Goal: Information Seeking & Learning: Learn about a topic

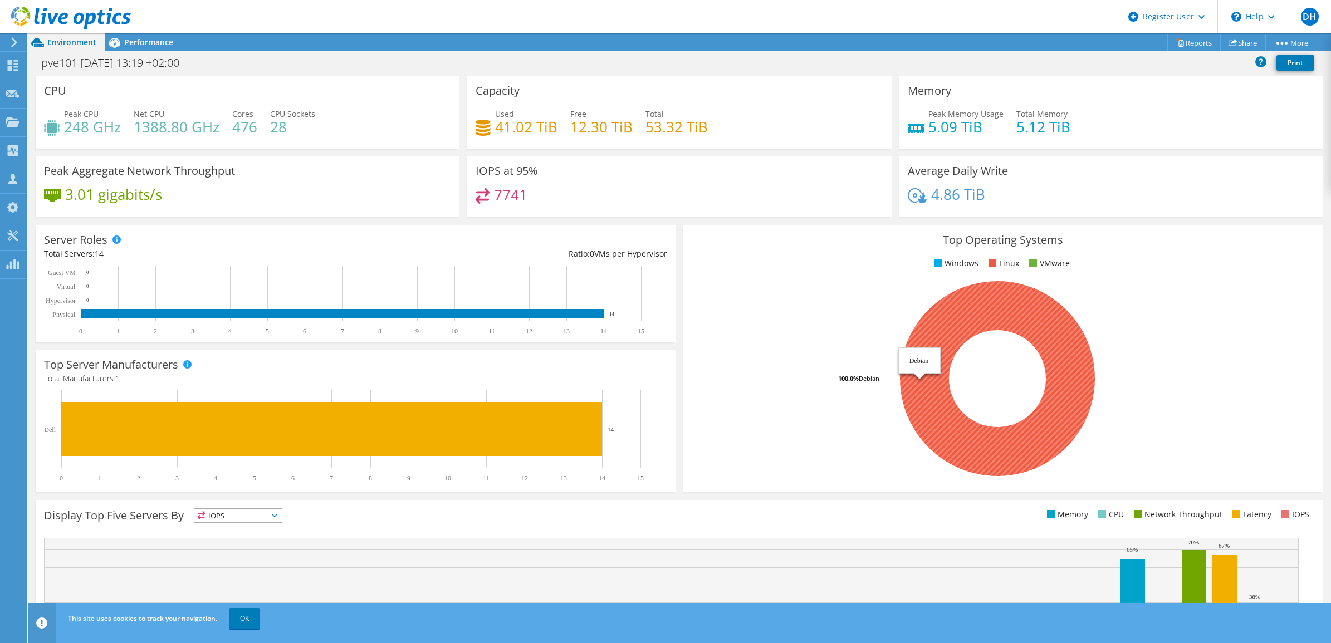
scroll to position [68, 0]
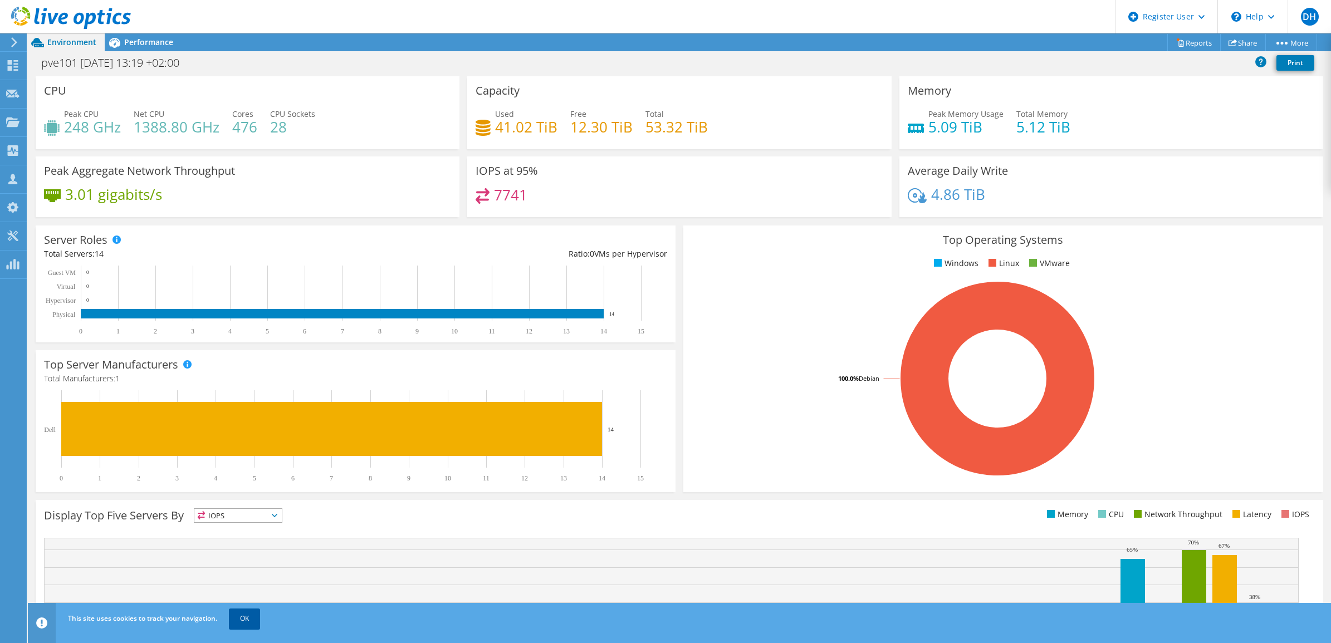
click at [244, 622] on link "OK" at bounding box center [244, 619] width 31 height 20
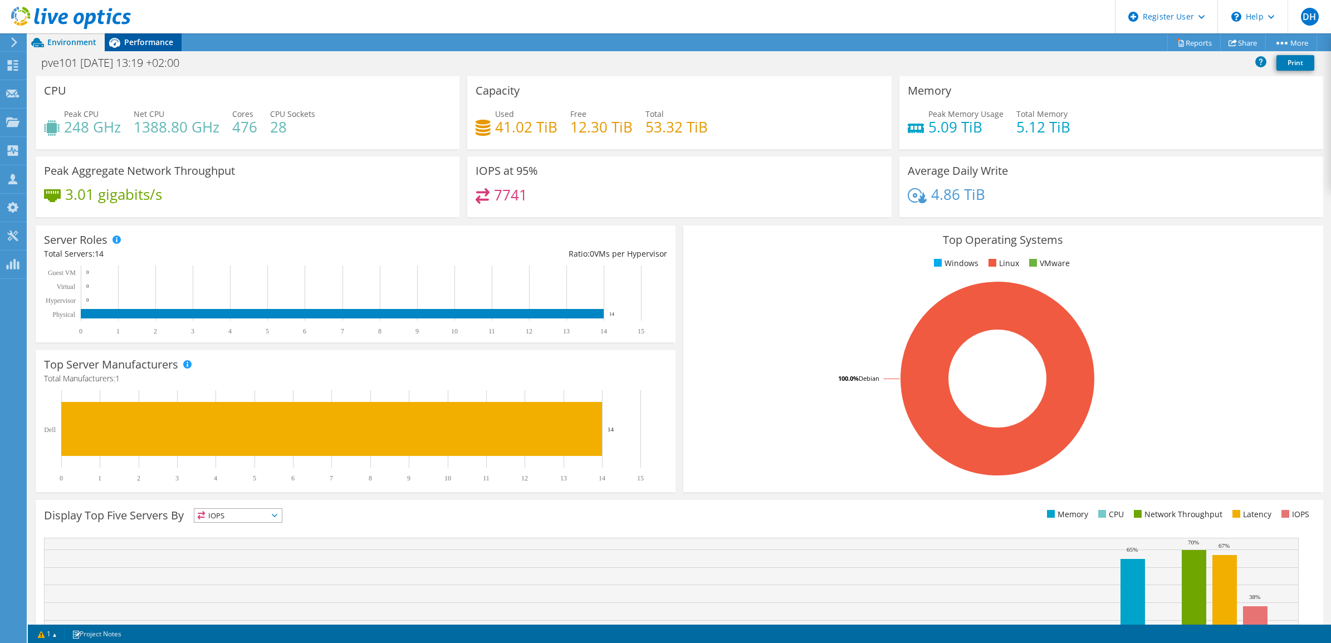
click at [148, 37] on span "Performance" at bounding box center [148, 42] width 49 height 11
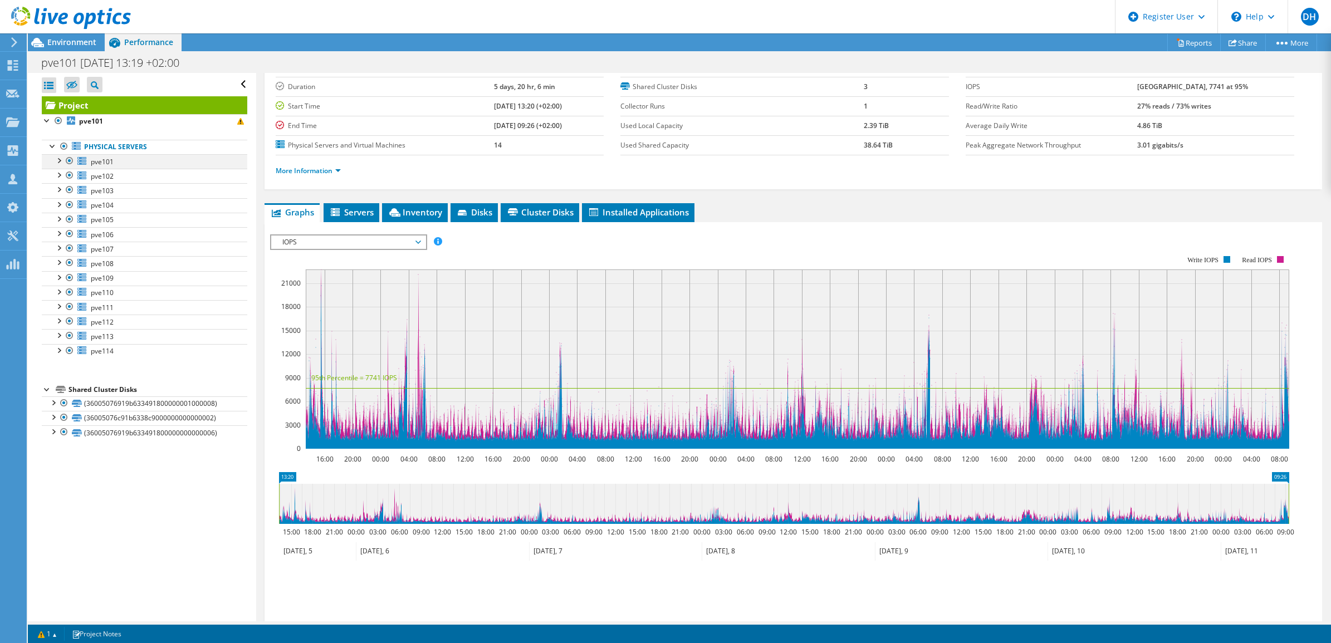
click at [60, 160] on div at bounding box center [58, 159] width 11 height 11
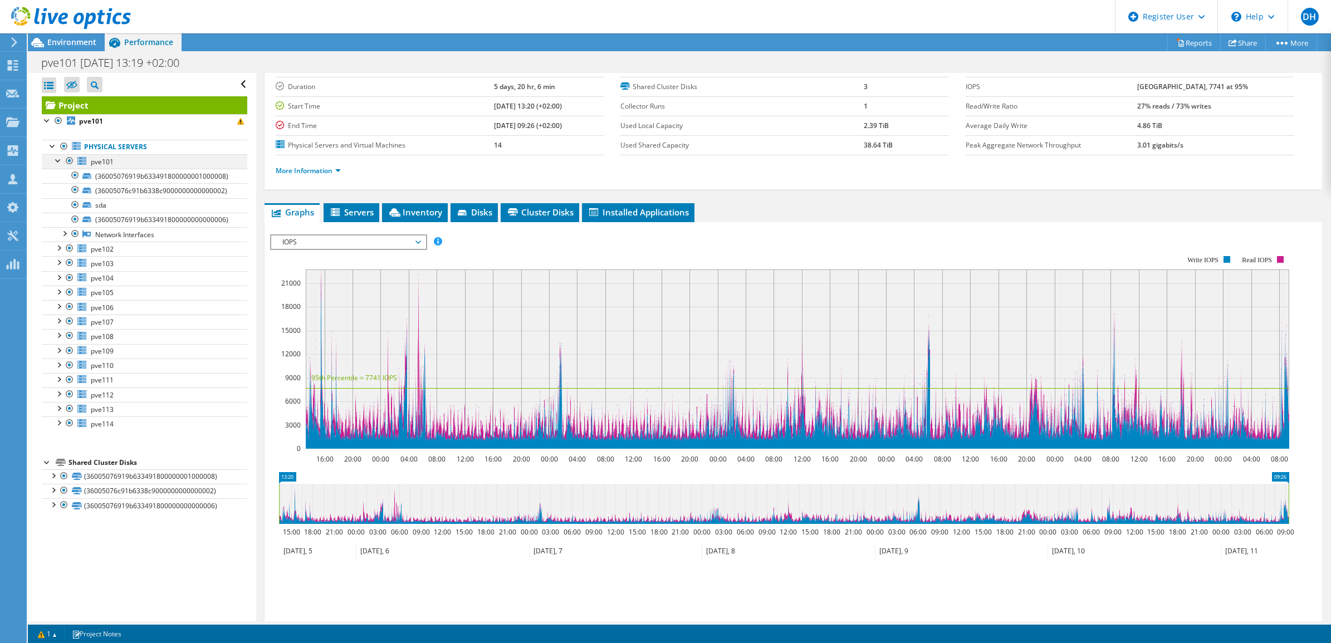
click at [59, 160] on div at bounding box center [58, 159] width 11 height 11
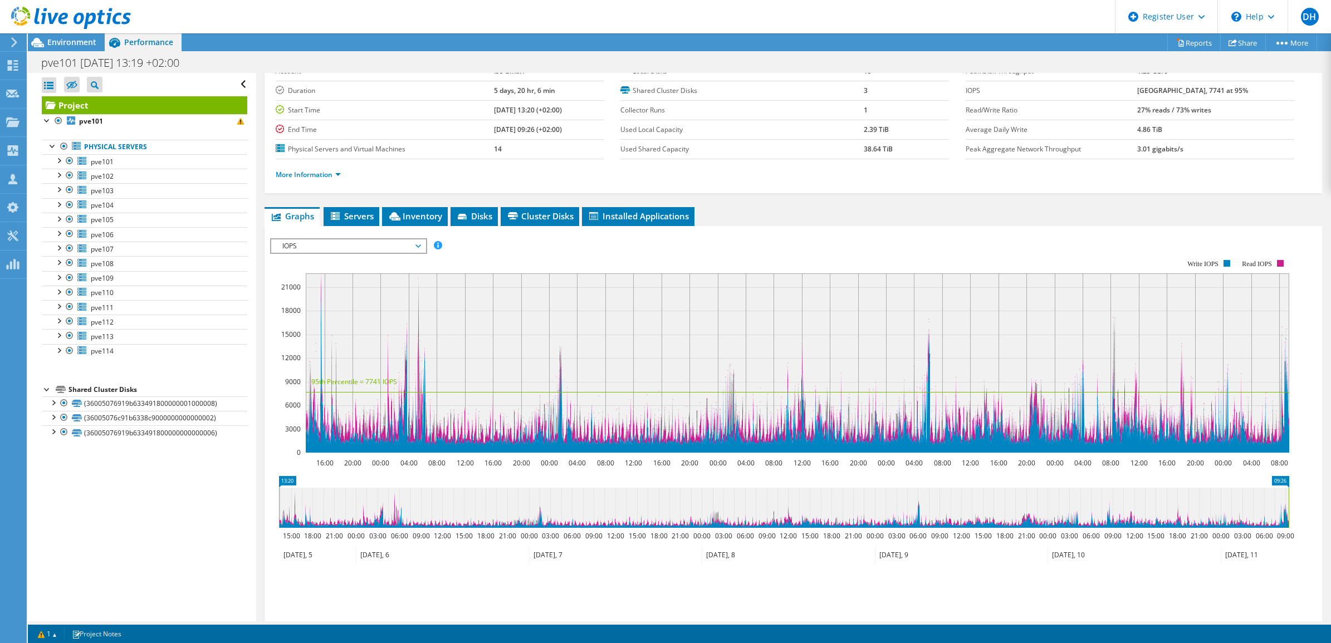
scroll to position [0, 0]
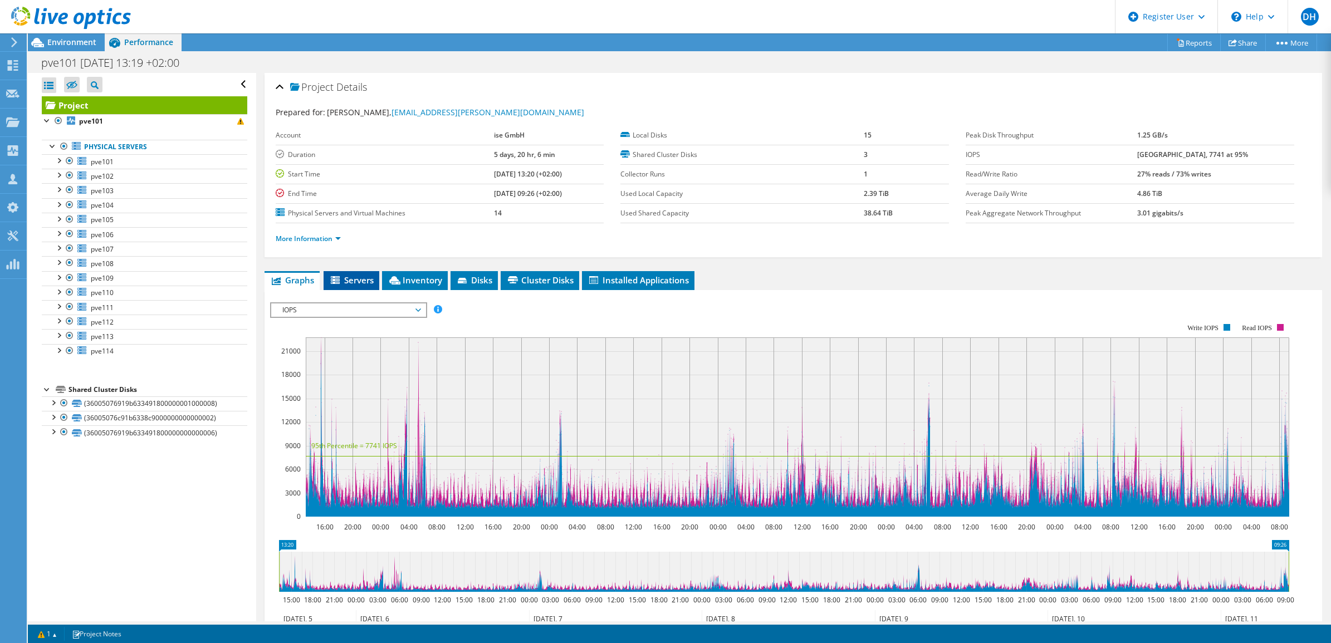
click at [354, 279] on span "Servers" at bounding box center [351, 280] width 45 height 11
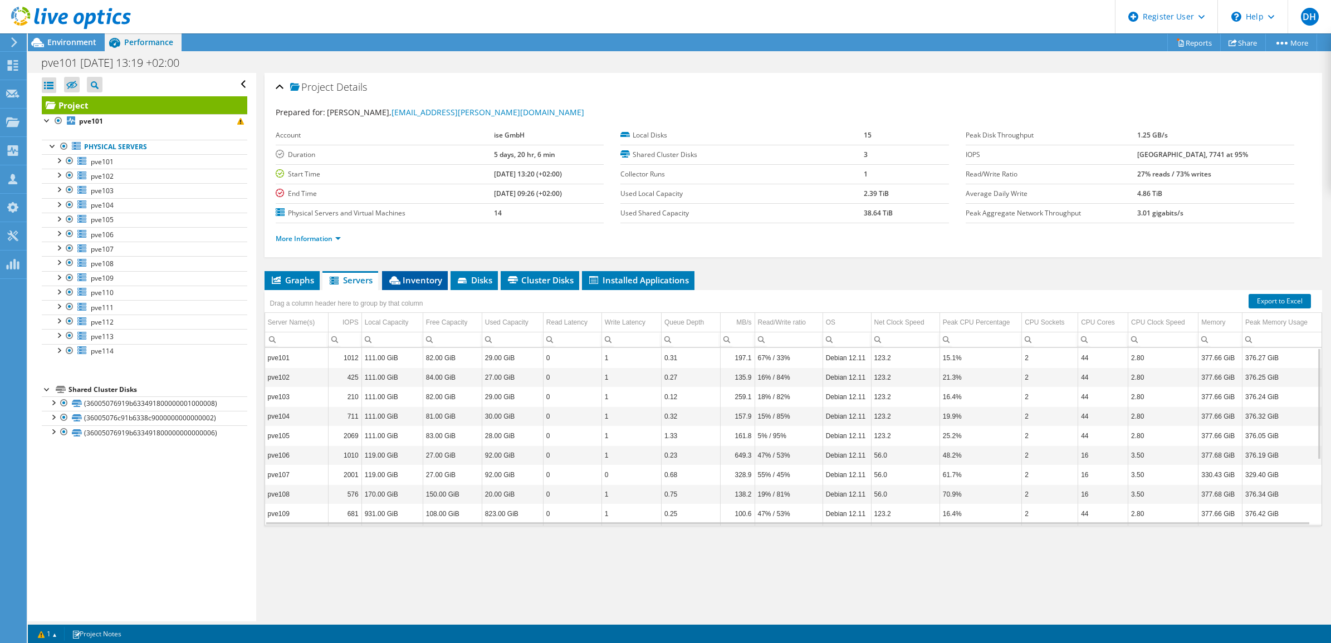
click at [432, 279] on span "Inventory" at bounding box center [415, 280] width 55 height 11
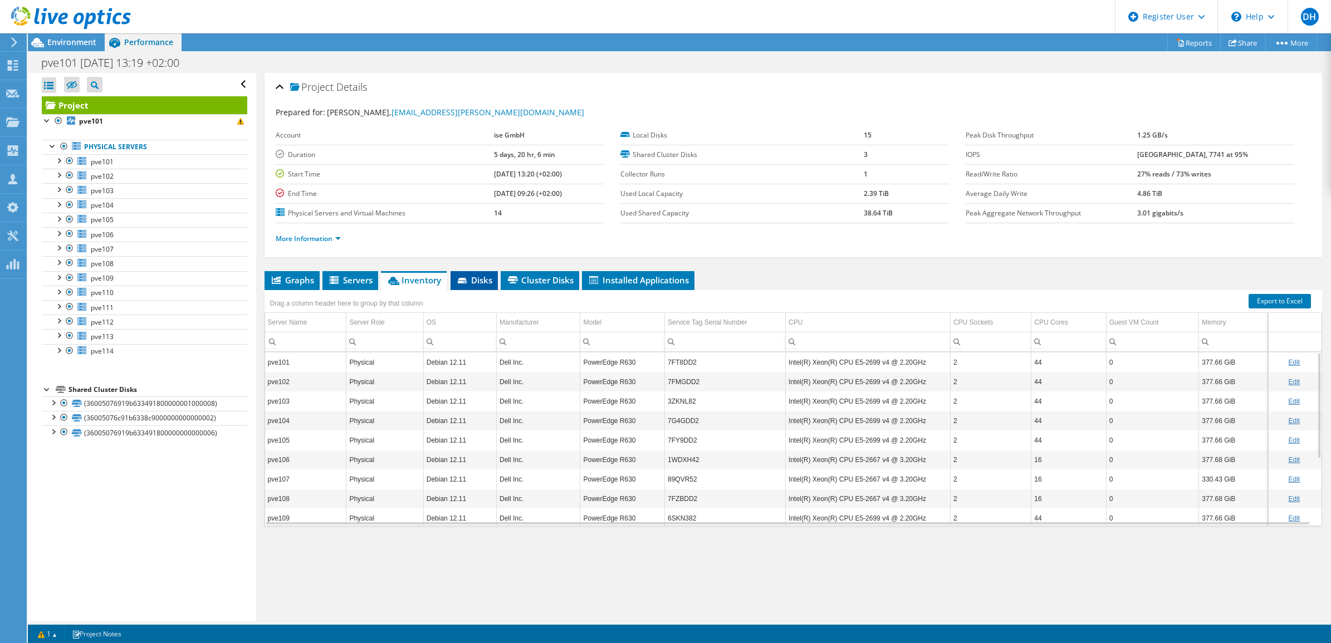
click at [476, 278] on span "Disks" at bounding box center [474, 280] width 36 height 11
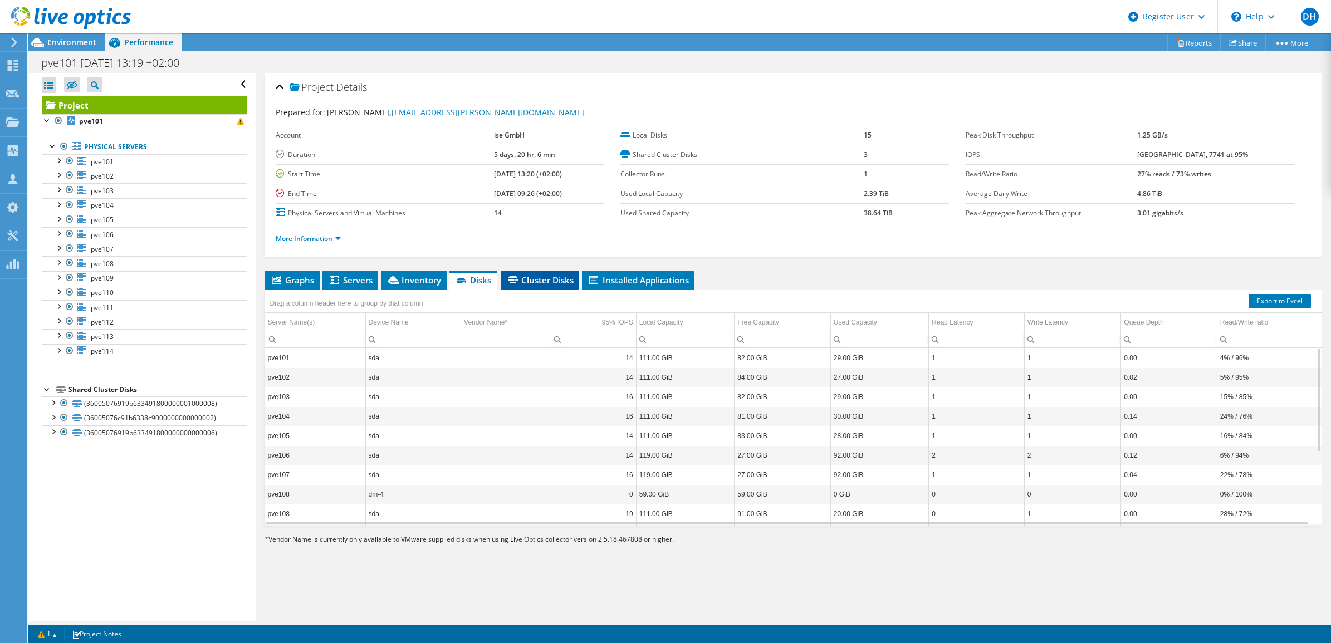
click at [544, 278] on span "Cluster Disks" at bounding box center [539, 280] width 67 height 11
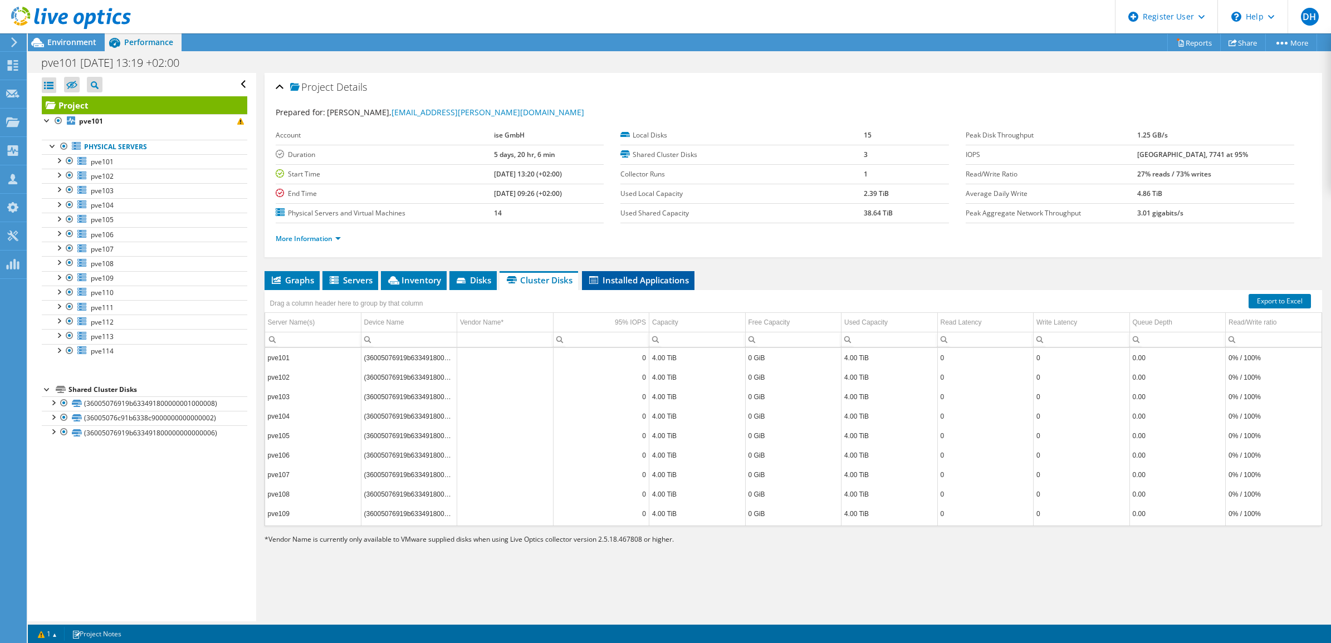
click at [628, 281] on span "Installed Applications" at bounding box center [638, 280] width 101 height 11
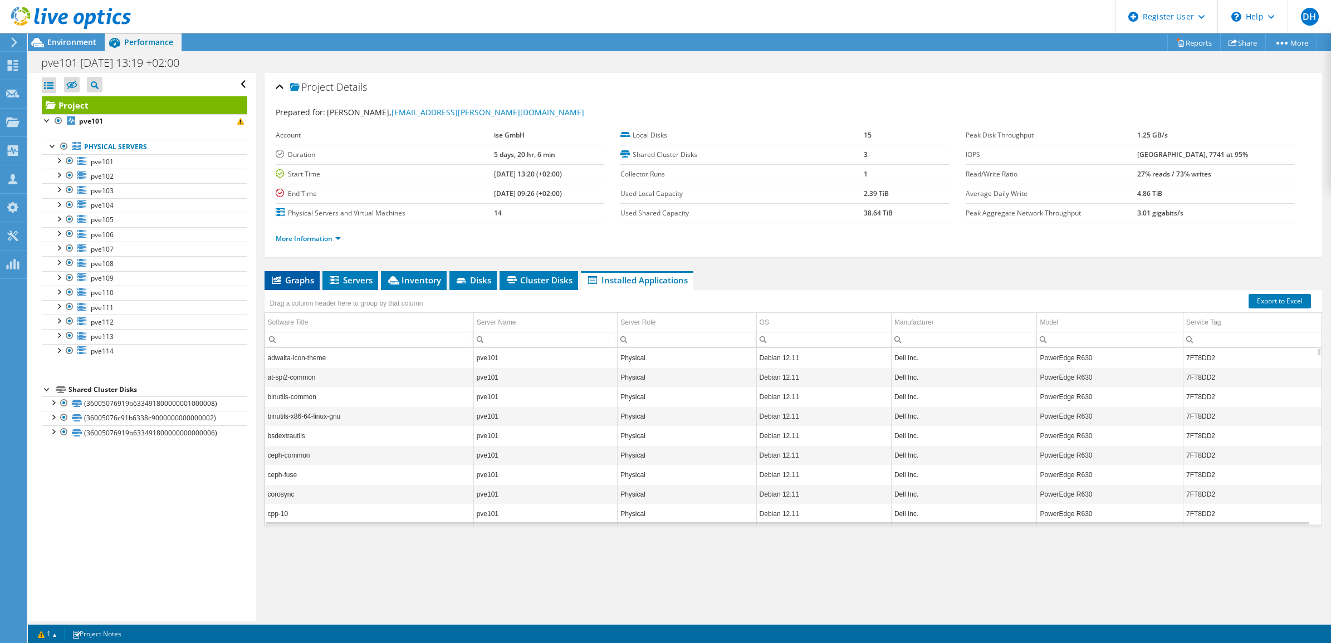
click at [288, 276] on span "Graphs" at bounding box center [292, 280] width 44 height 11
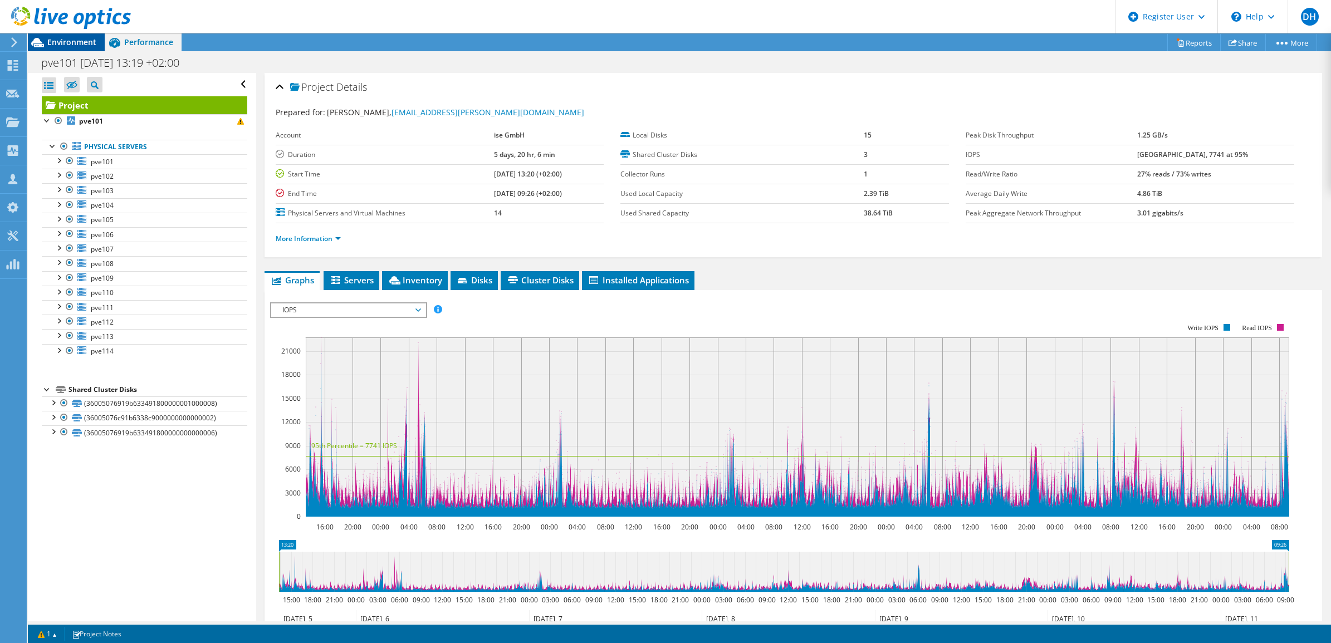
click at [71, 43] on span "Environment" at bounding box center [71, 42] width 49 height 11
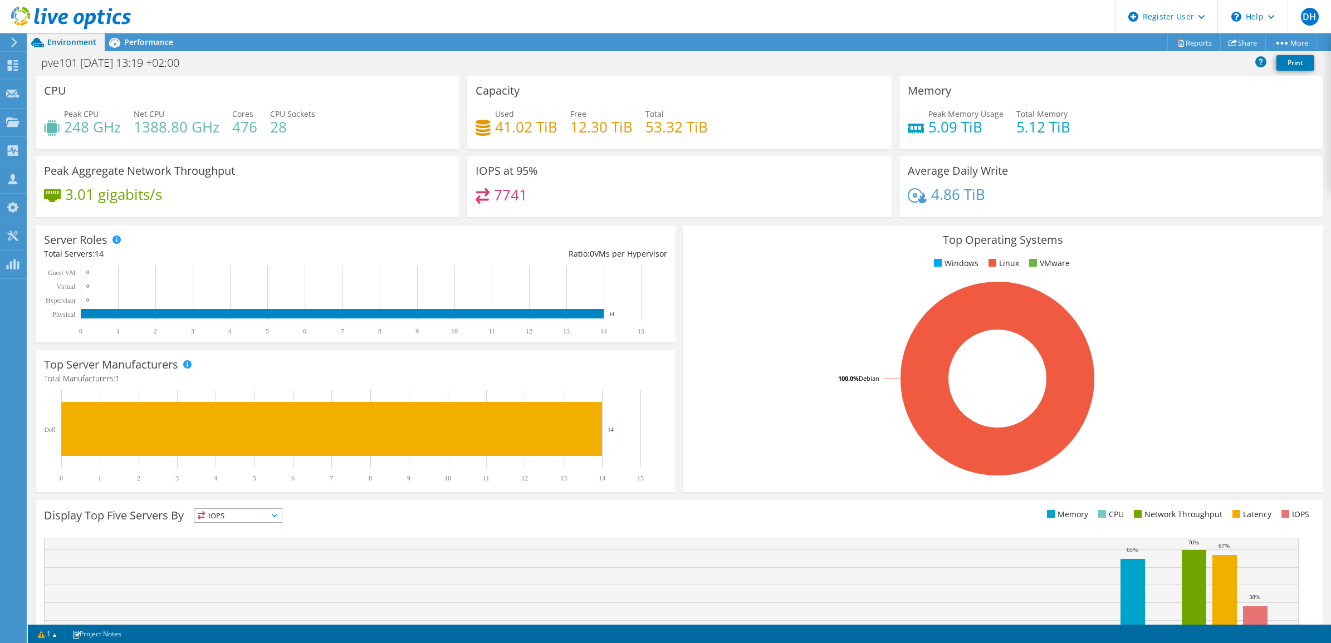
click at [7, 42] on div at bounding box center [12, 42] width 12 height 10
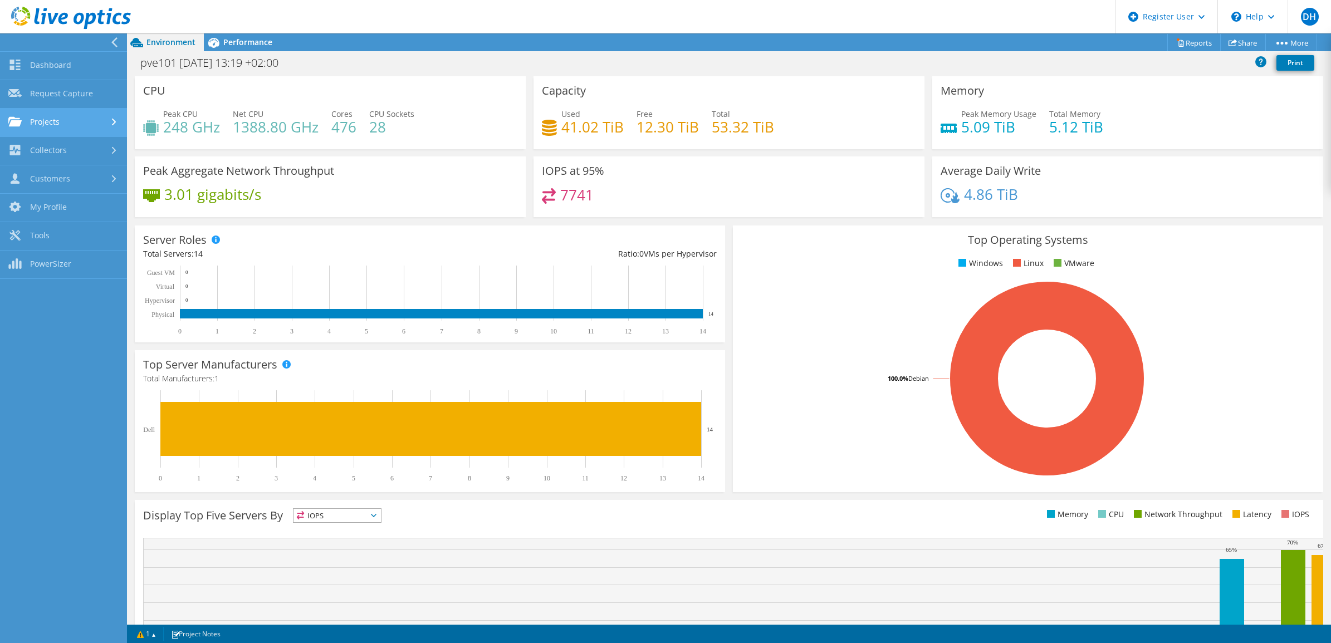
click at [74, 129] on link "Projects" at bounding box center [63, 123] width 127 height 28
click at [79, 156] on link "Search Projects" at bounding box center [63, 151] width 127 height 28
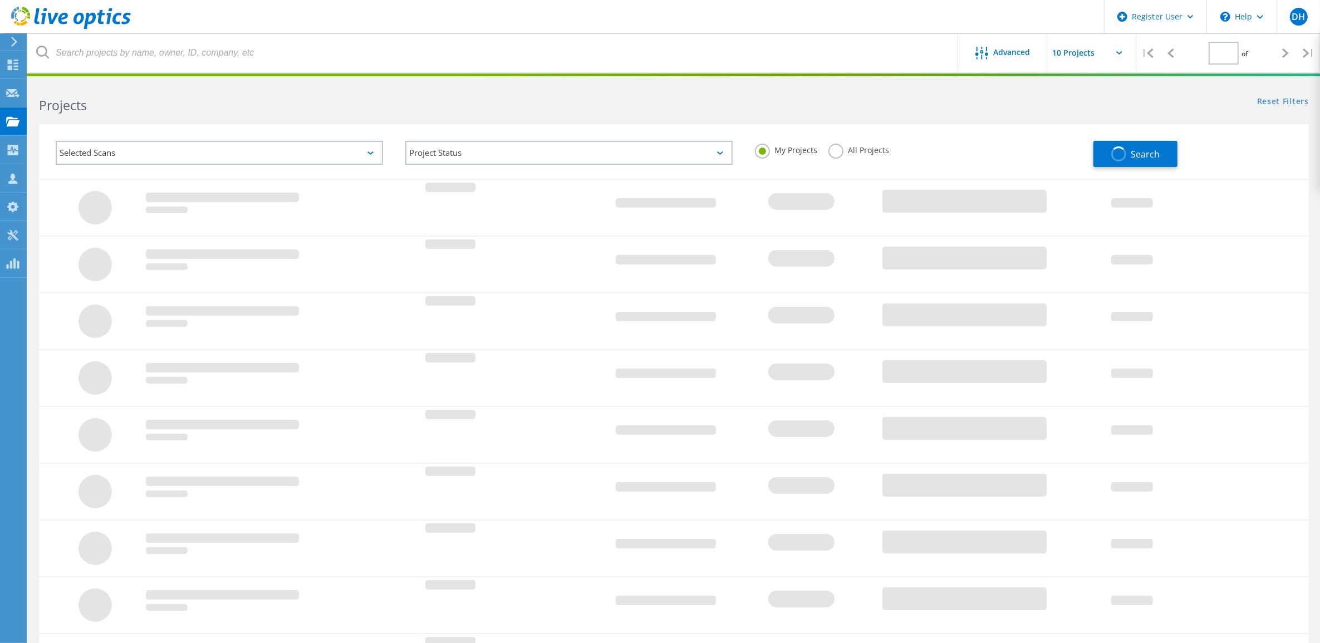
type input "1"
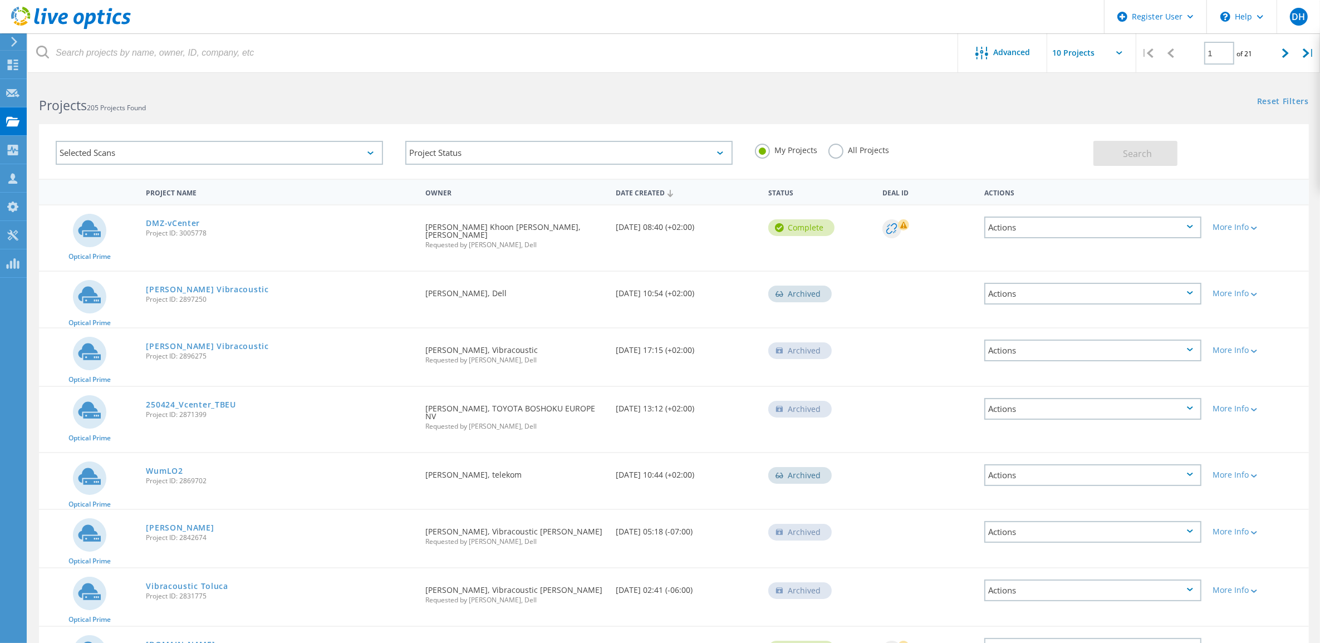
click at [868, 148] on label "All Projects" at bounding box center [859, 149] width 61 height 11
click at [0, 0] on input "All Projects" at bounding box center [0, 0] width 0 height 0
click at [263, 151] on div "Selected Scans" at bounding box center [219, 153] width 327 height 24
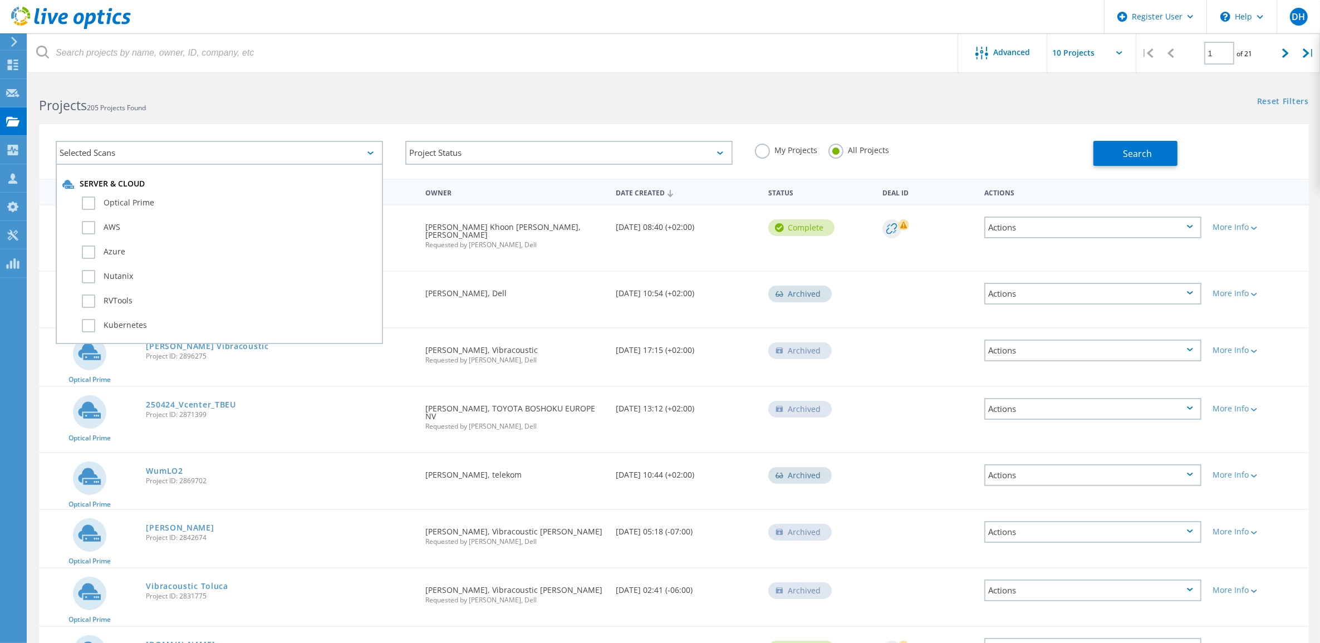
click at [263, 151] on div "Selected Scans" at bounding box center [219, 153] width 327 height 24
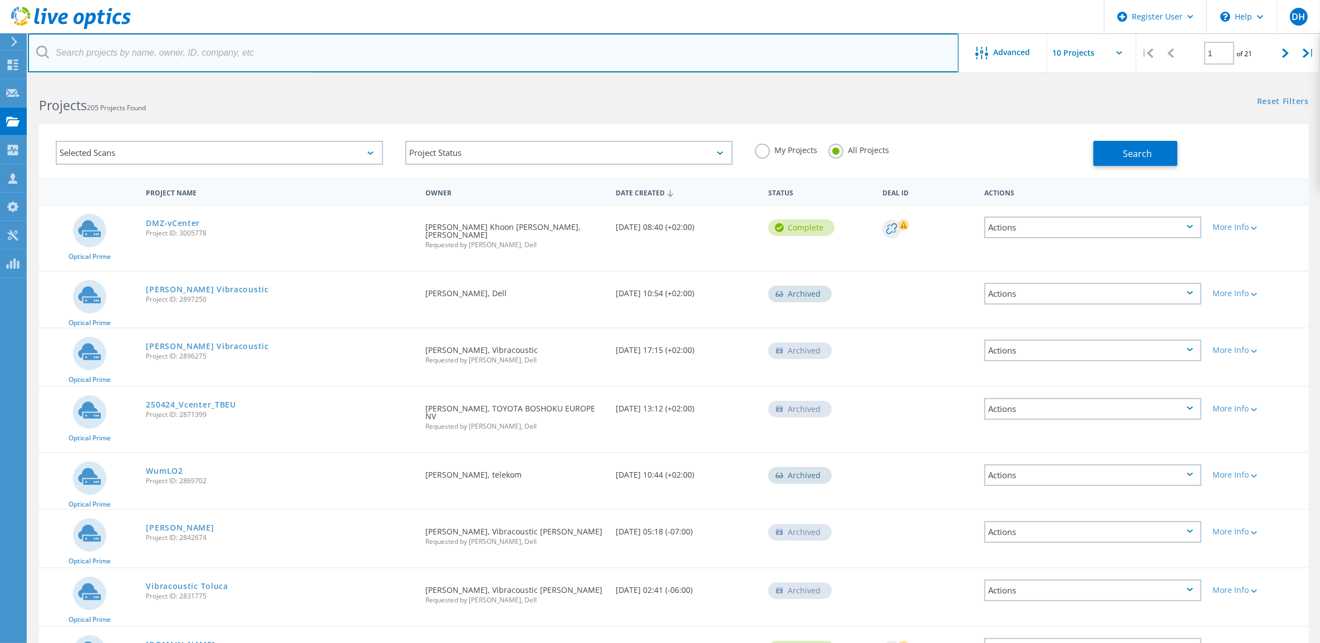
click at [265, 42] on input "text" at bounding box center [493, 52] width 931 height 39
type input "pve"
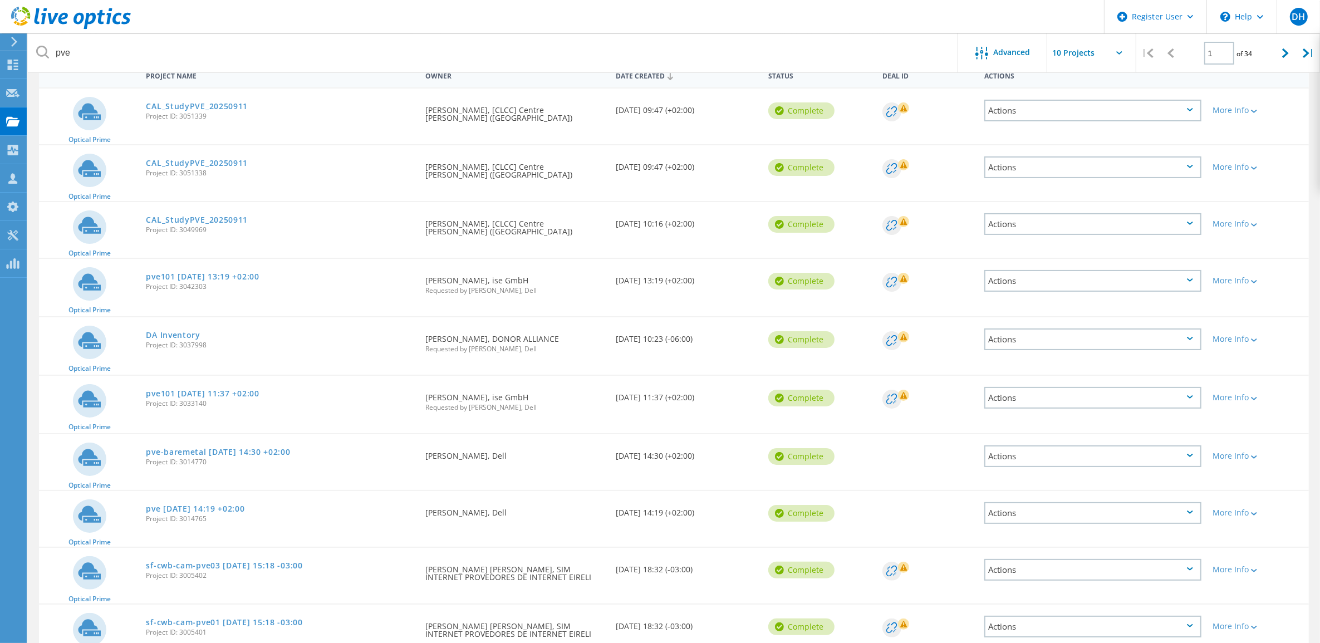
scroll to position [139, 0]
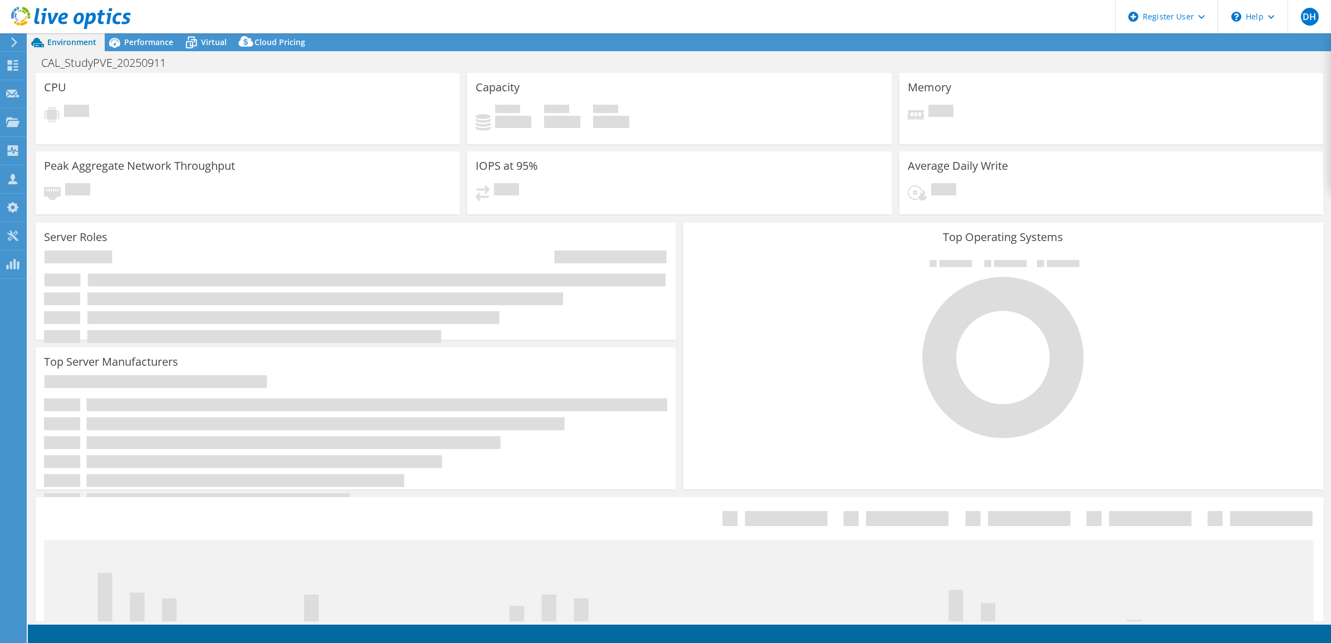
select select "USD"
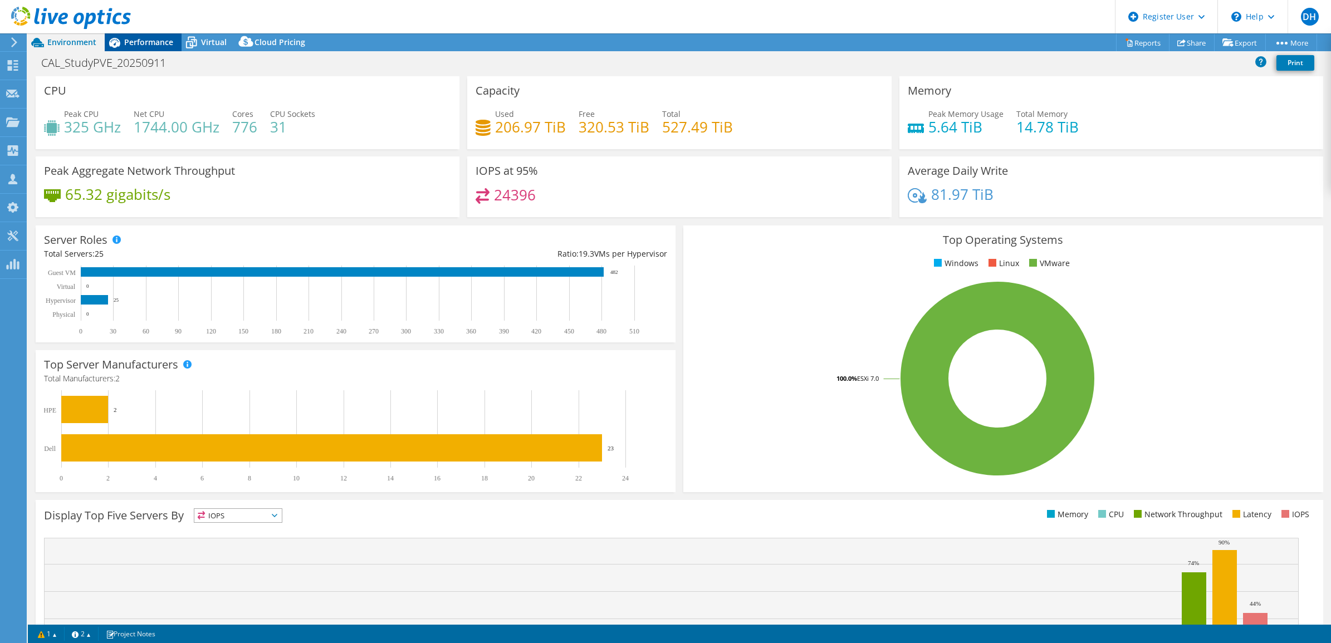
click at [148, 43] on span "Performance" at bounding box center [148, 42] width 49 height 11
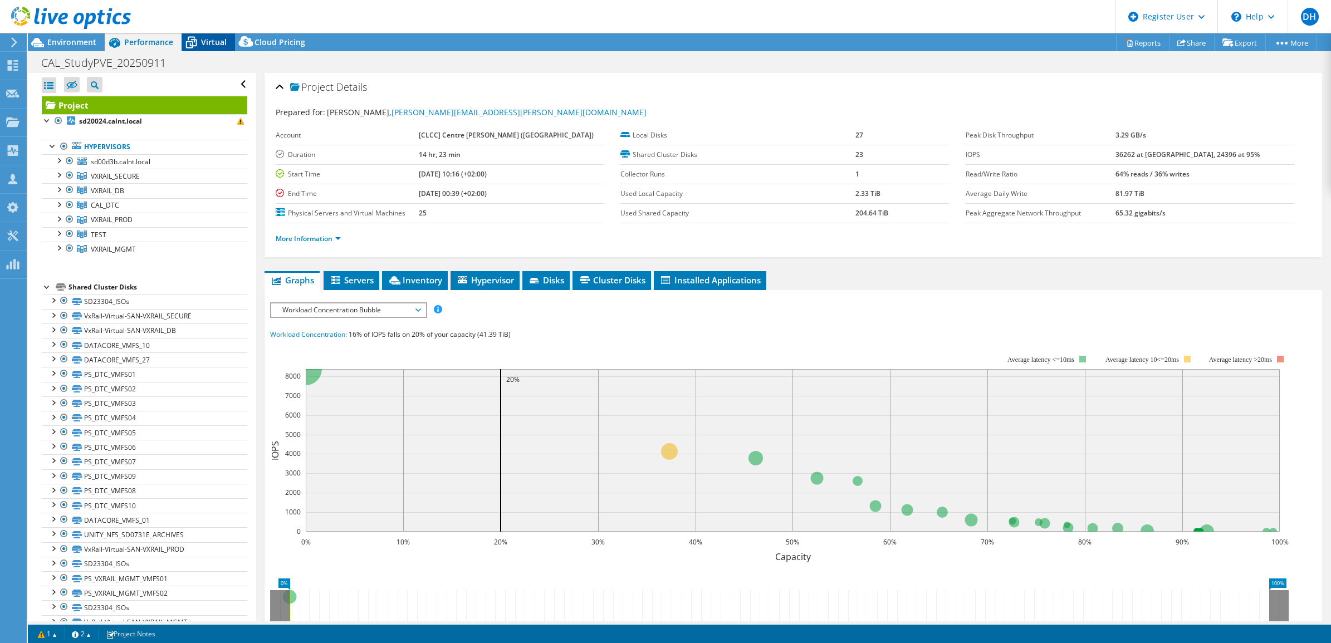
click at [202, 41] on span "Virtual" at bounding box center [214, 42] width 26 height 11
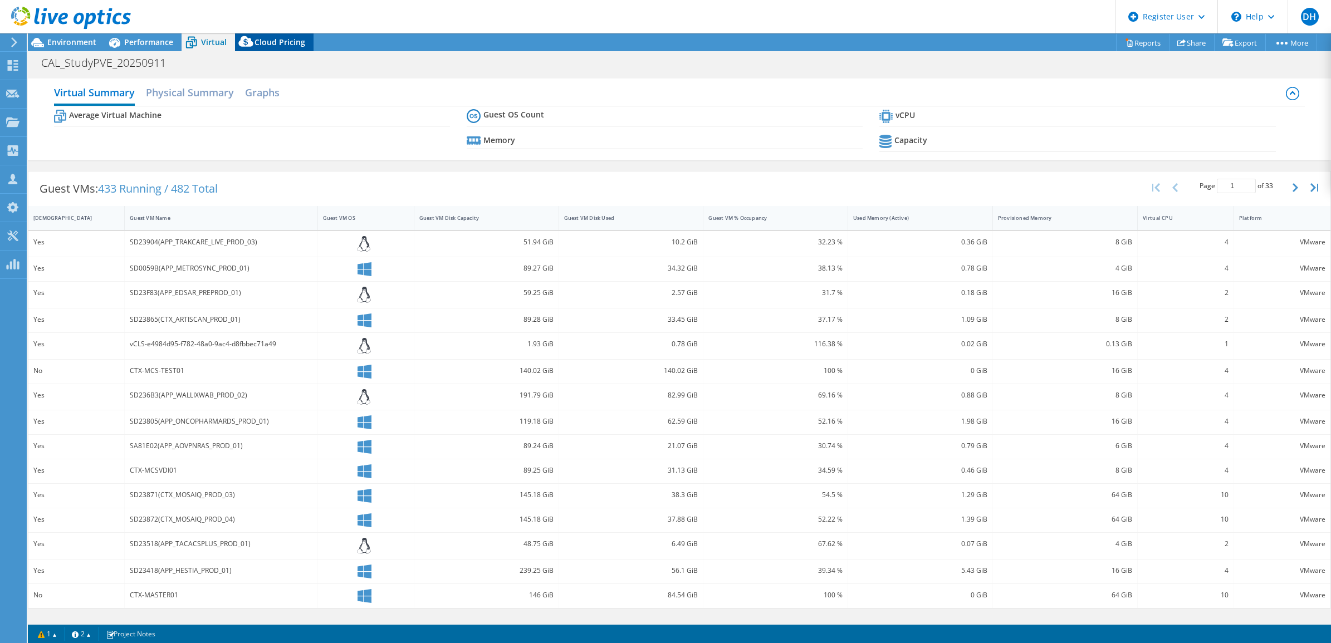
click at [263, 40] on span "Cloud Pricing" at bounding box center [280, 42] width 51 height 11
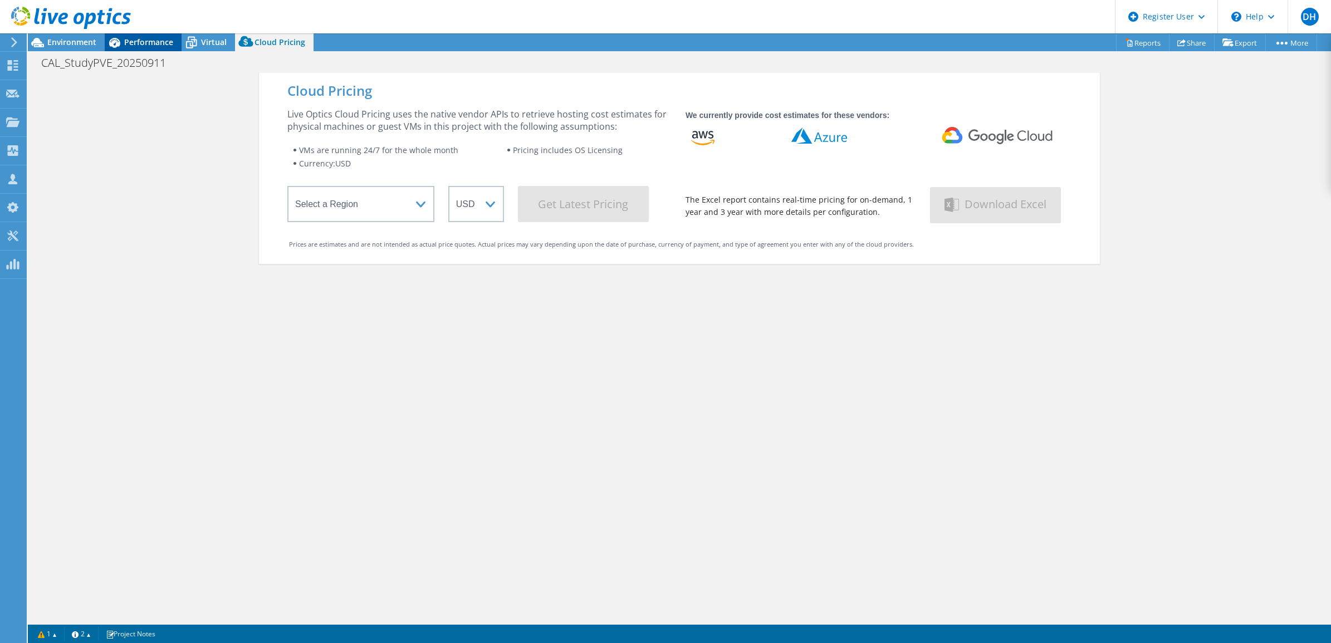
click at [166, 43] on span "Performance" at bounding box center [148, 42] width 49 height 11
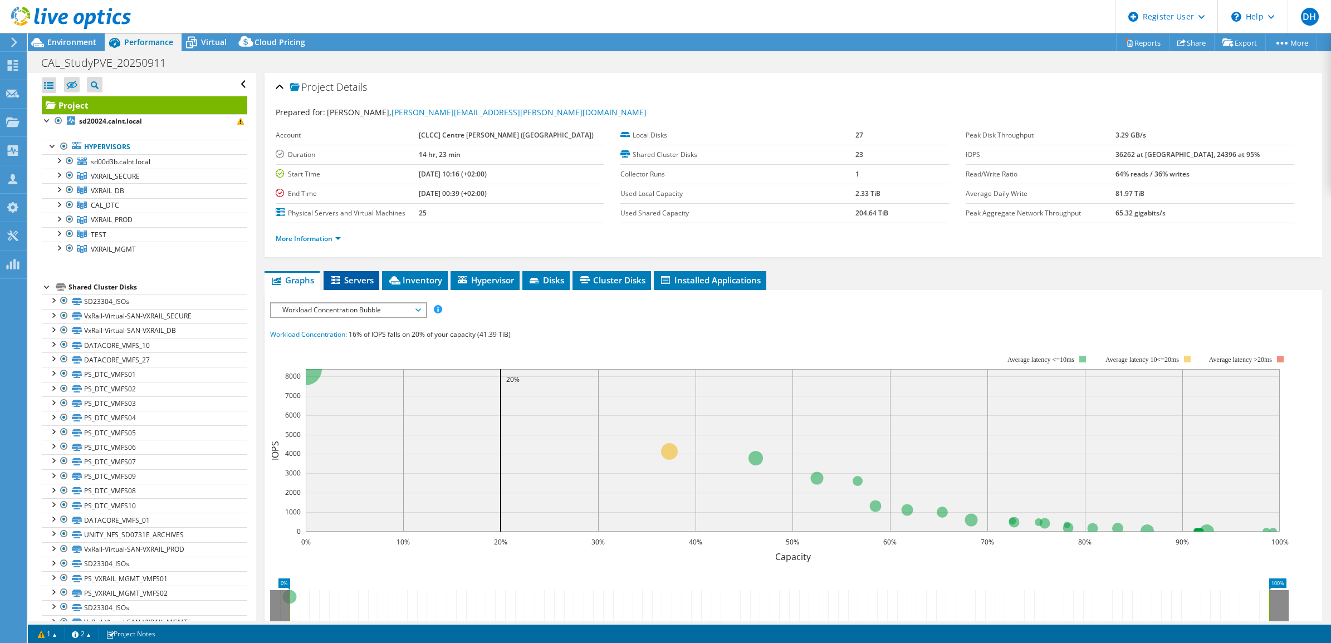
click at [356, 288] on li "Servers" at bounding box center [352, 280] width 56 height 19
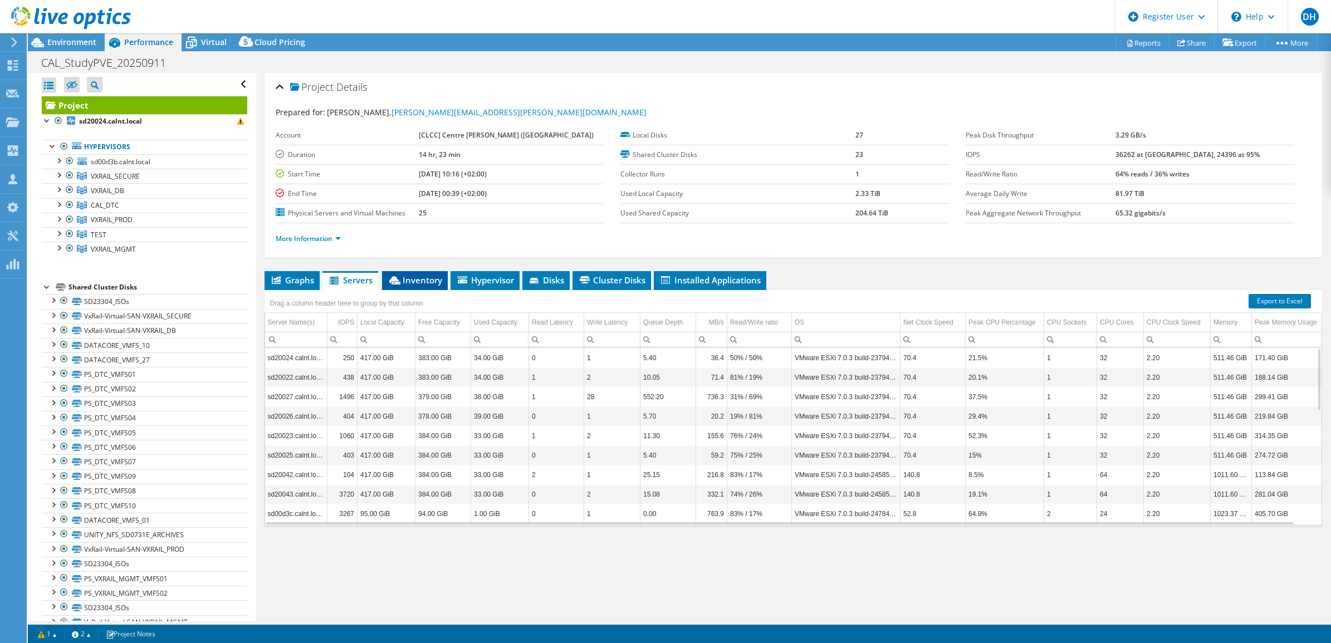
click at [407, 280] on span "Inventory" at bounding box center [415, 280] width 55 height 11
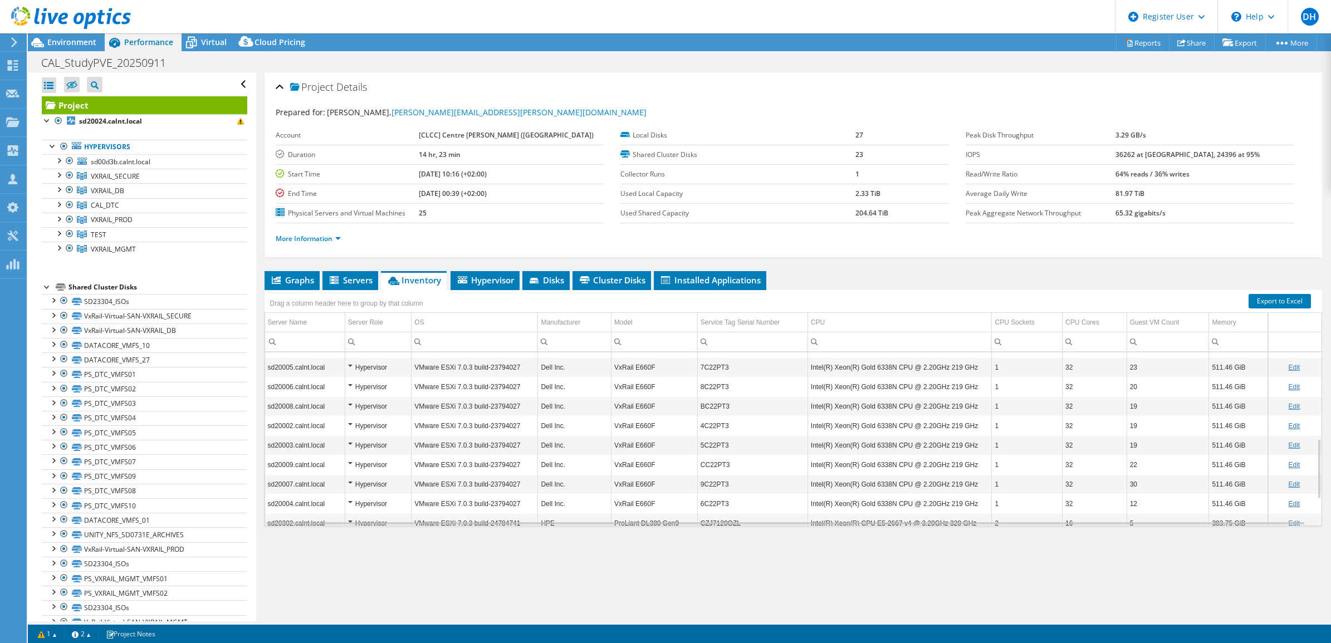
scroll to position [323, 0]
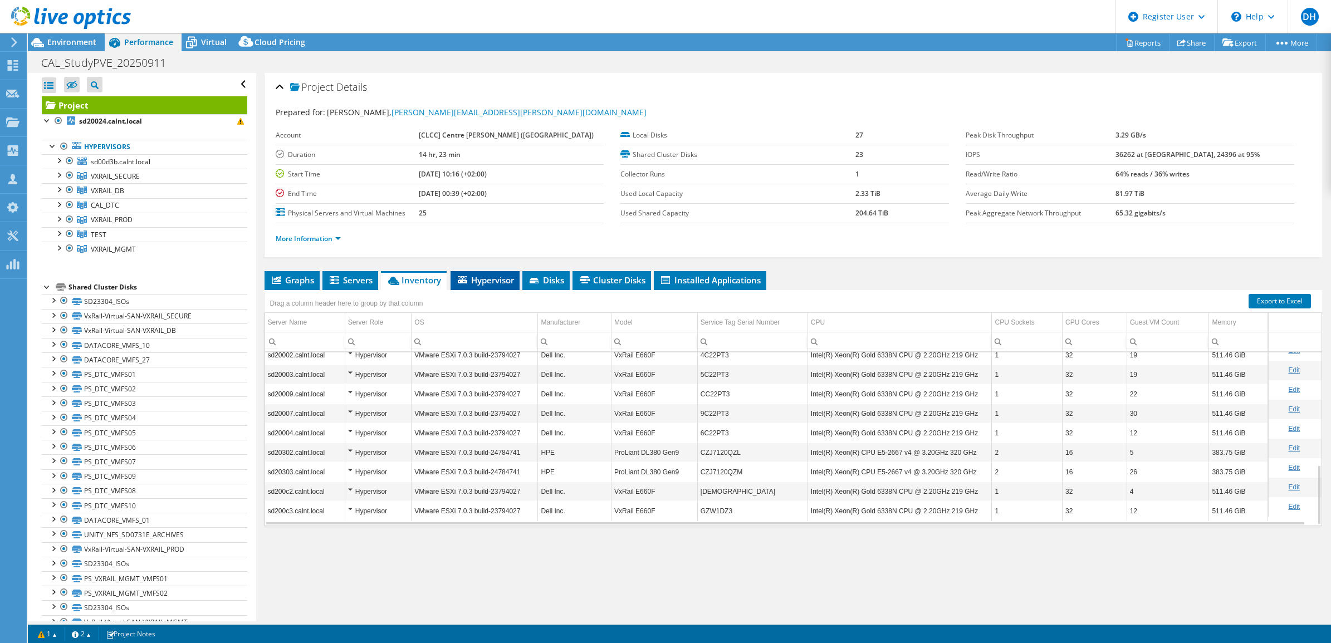
click at [496, 283] on span "Hypervisor" at bounding box center [485, 280] width 58 height 11
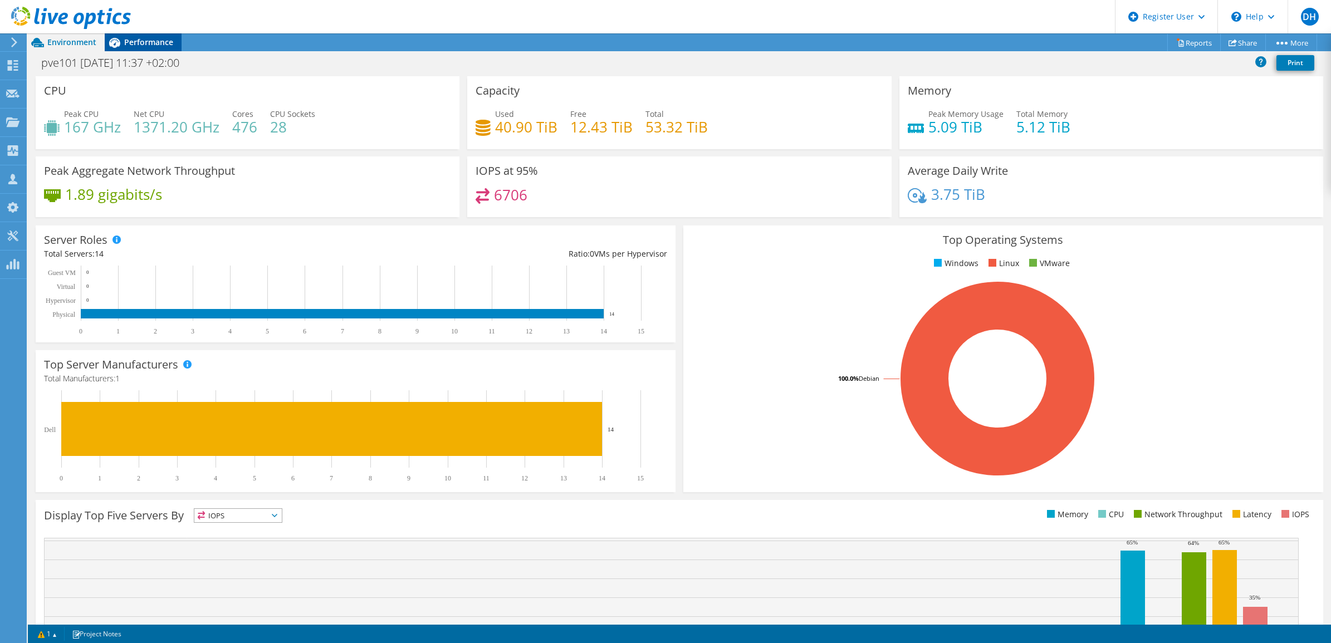
click at [138, 45] on span "Performance" at bounding box center [148, 42] width 49 height 11
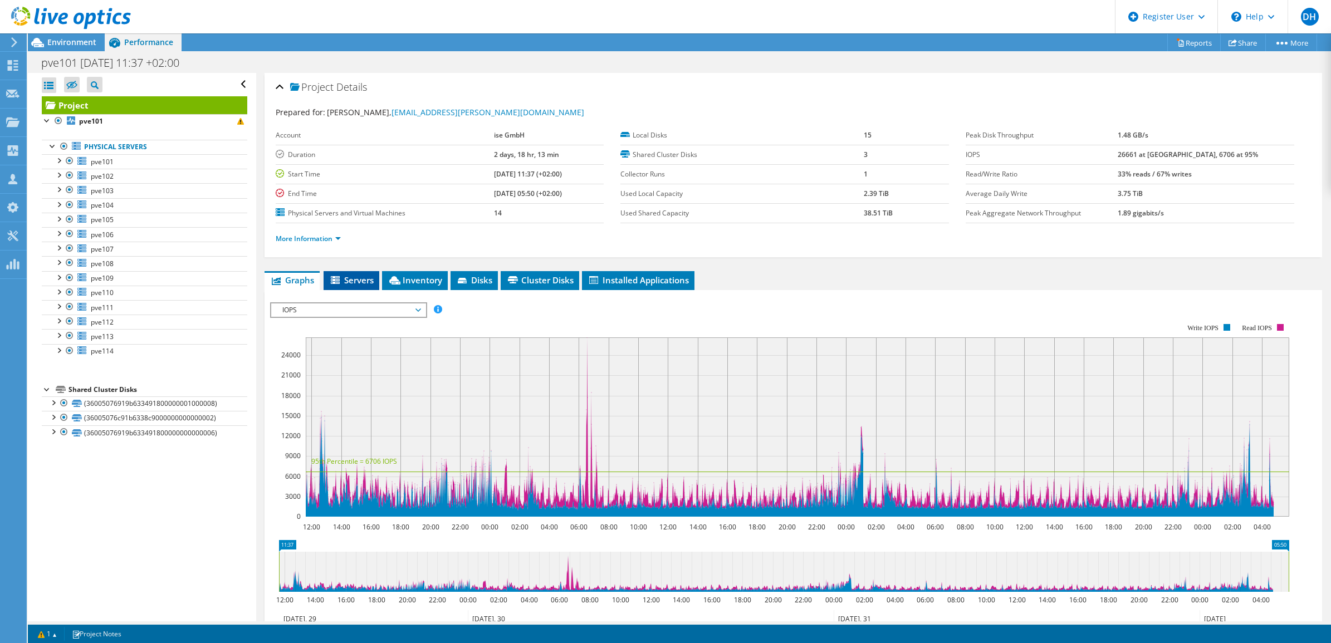
click at [351, 276] on span "Servers" at bounding box center [351, 280] width 45 height 11
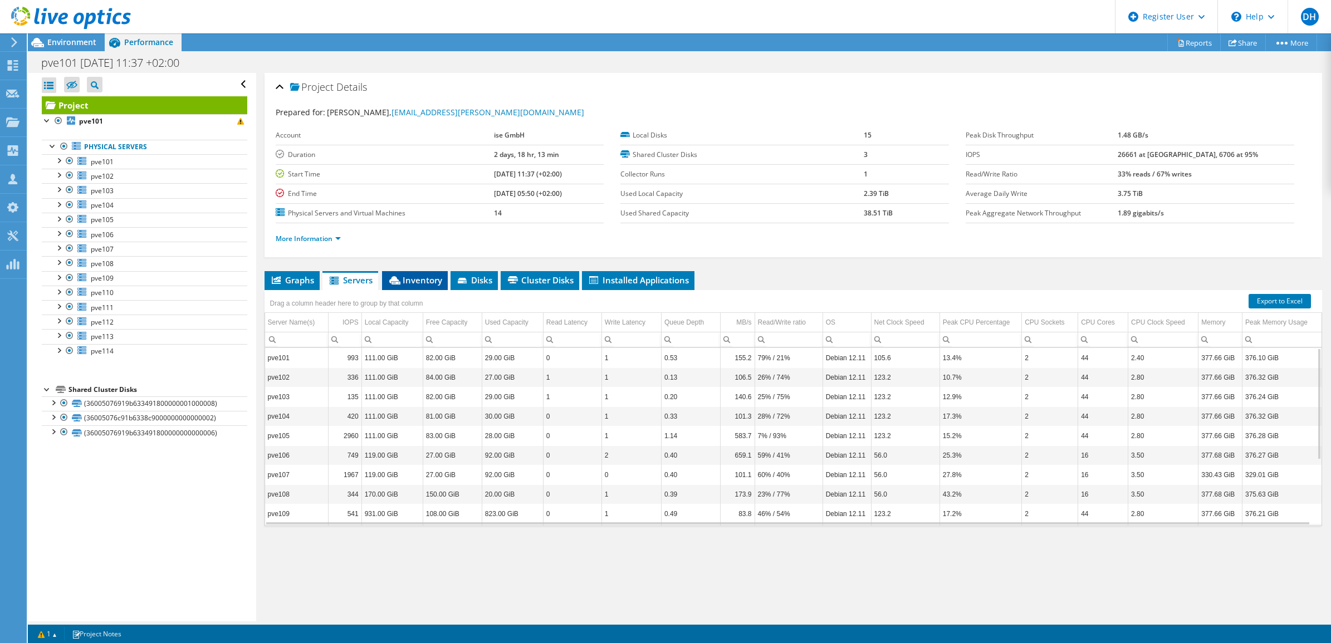
click at [415, 281] on span "Inventory" at bounding box center [415, 280] width 55 height 11
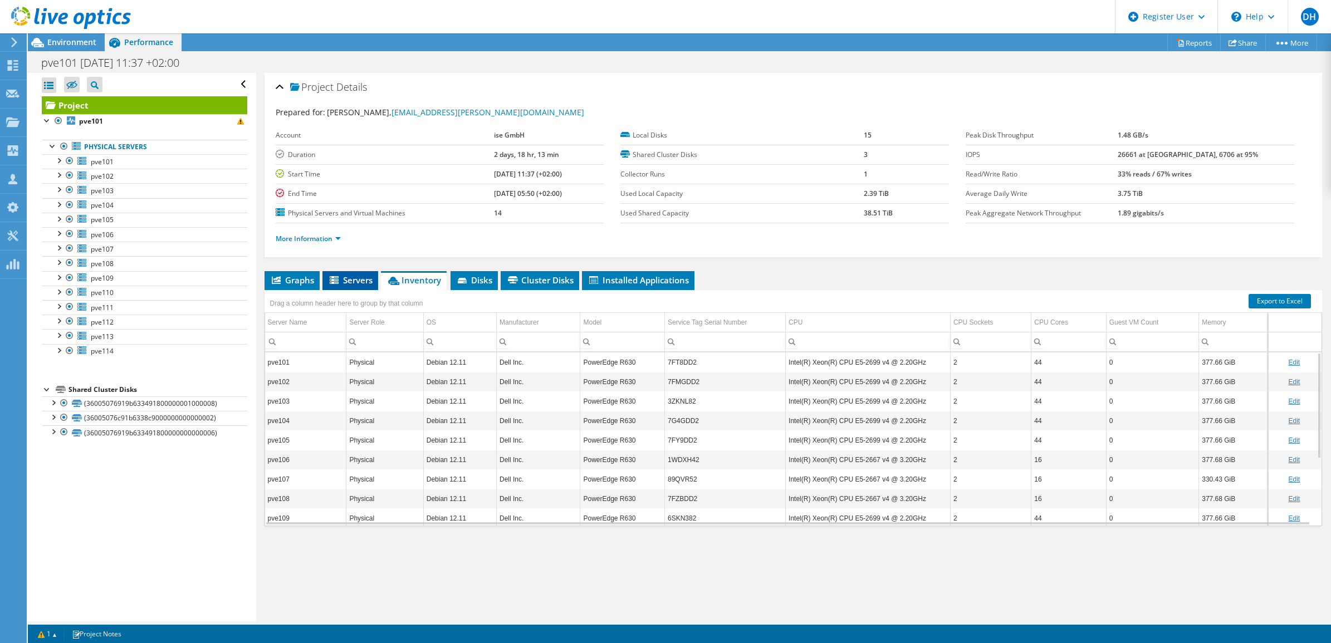
click at [350, 282] on span "Servers" at bounding box center [350, 280] width 45 height 11
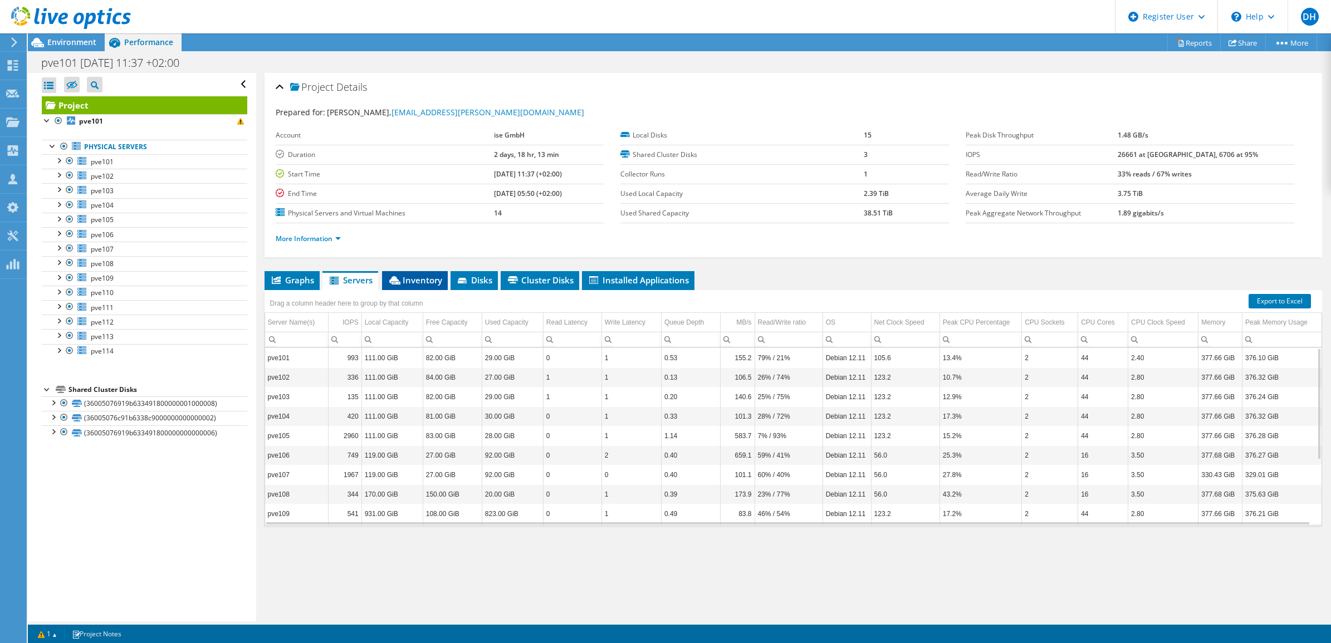
click at [388, 276] on span "Inventory" at bounding box center [415, 280] width 55 height 11
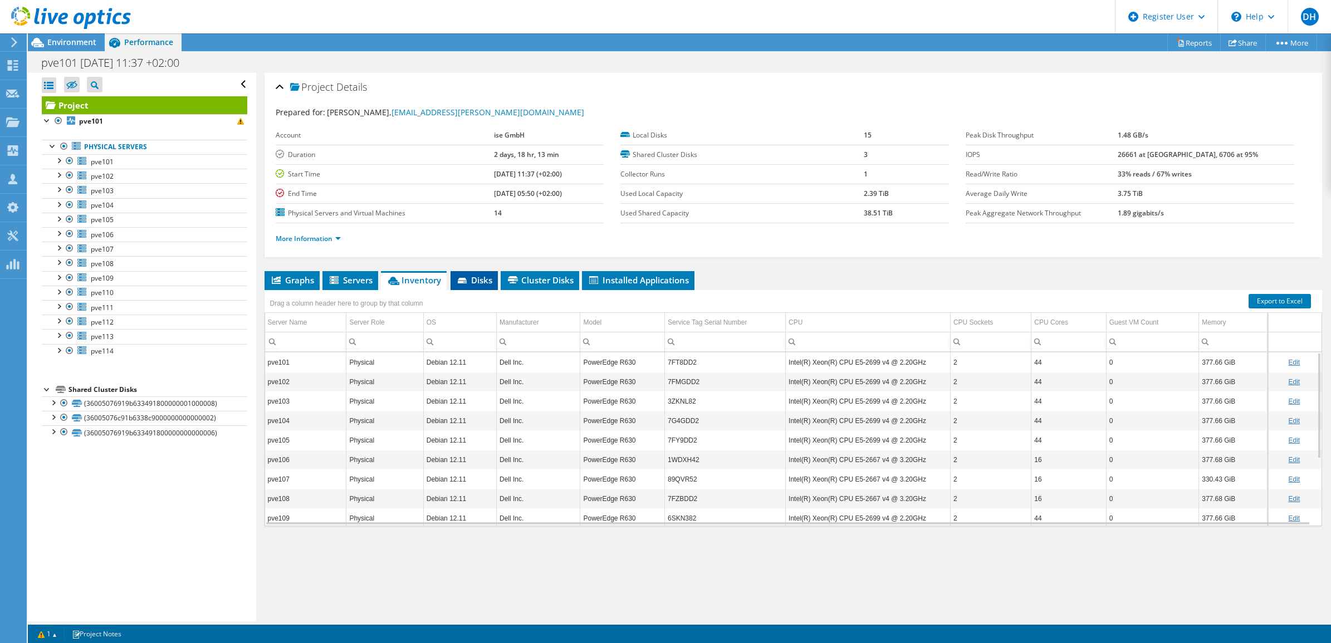
click at [477, 285] on span "Disks" at bounding box center [474, 280] width 36 height 11
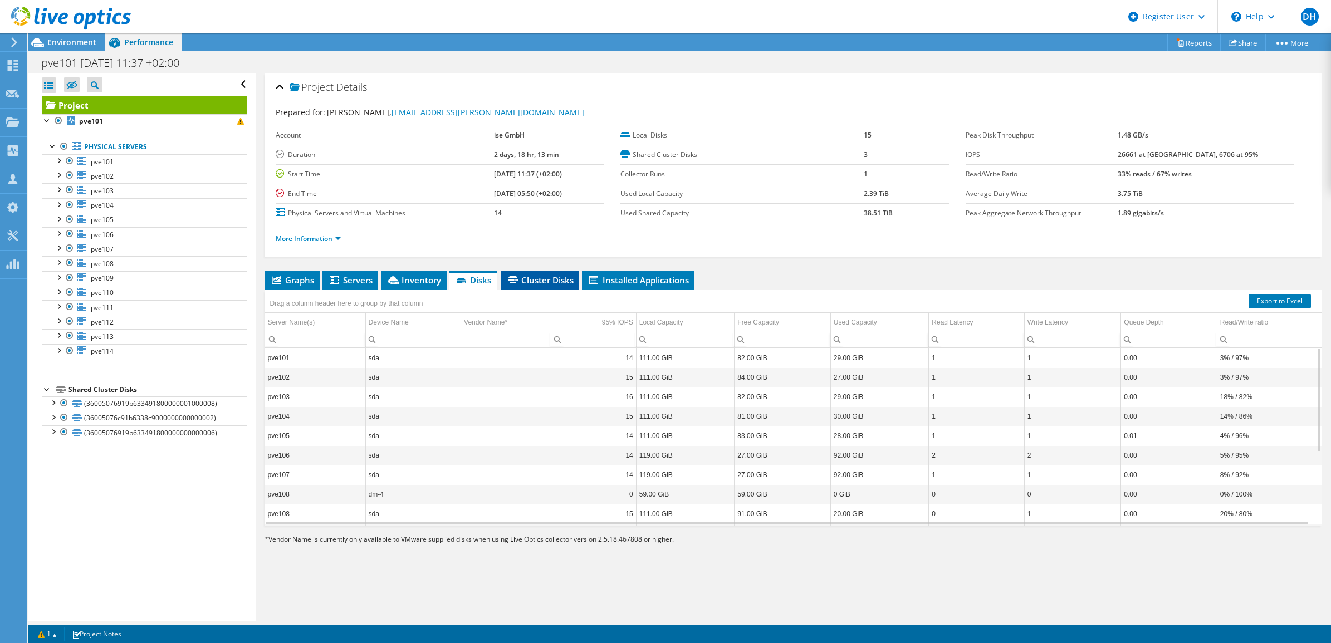
click at [540, 282] on span "Cluster Disks" at bounding box center [539, 280] width 67 height 11
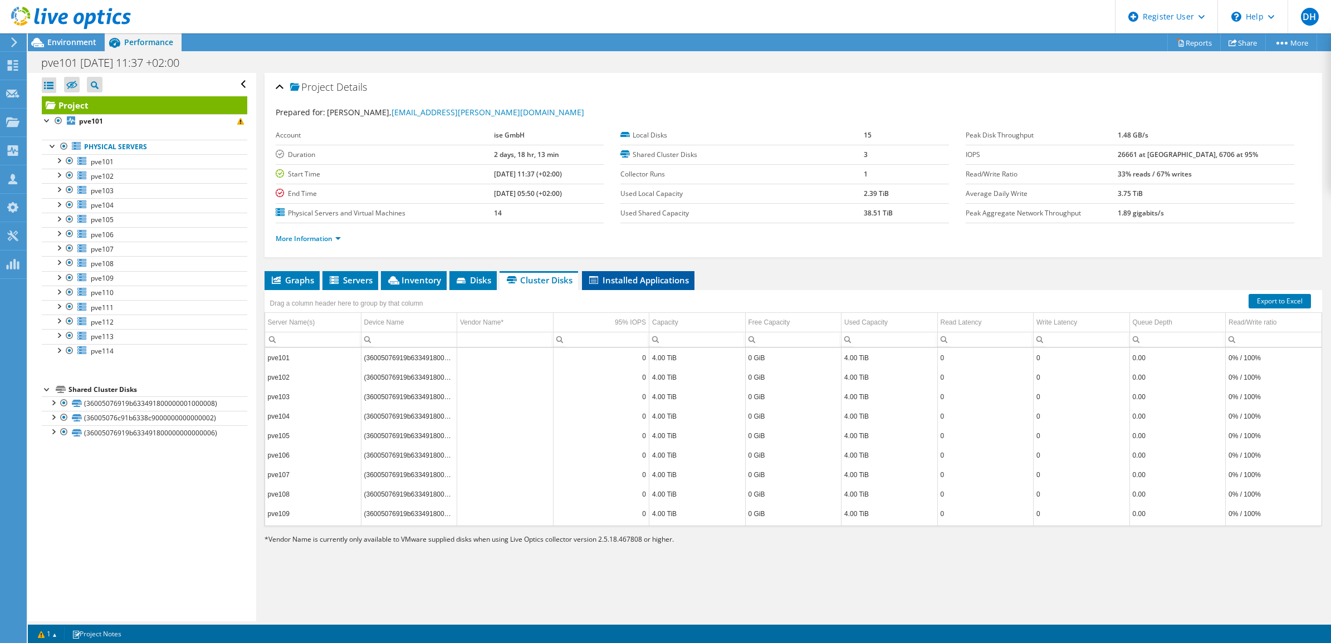
click at [615, 280] on span "Installed Applications" at bounding box center [638, 280] width 101 height 11
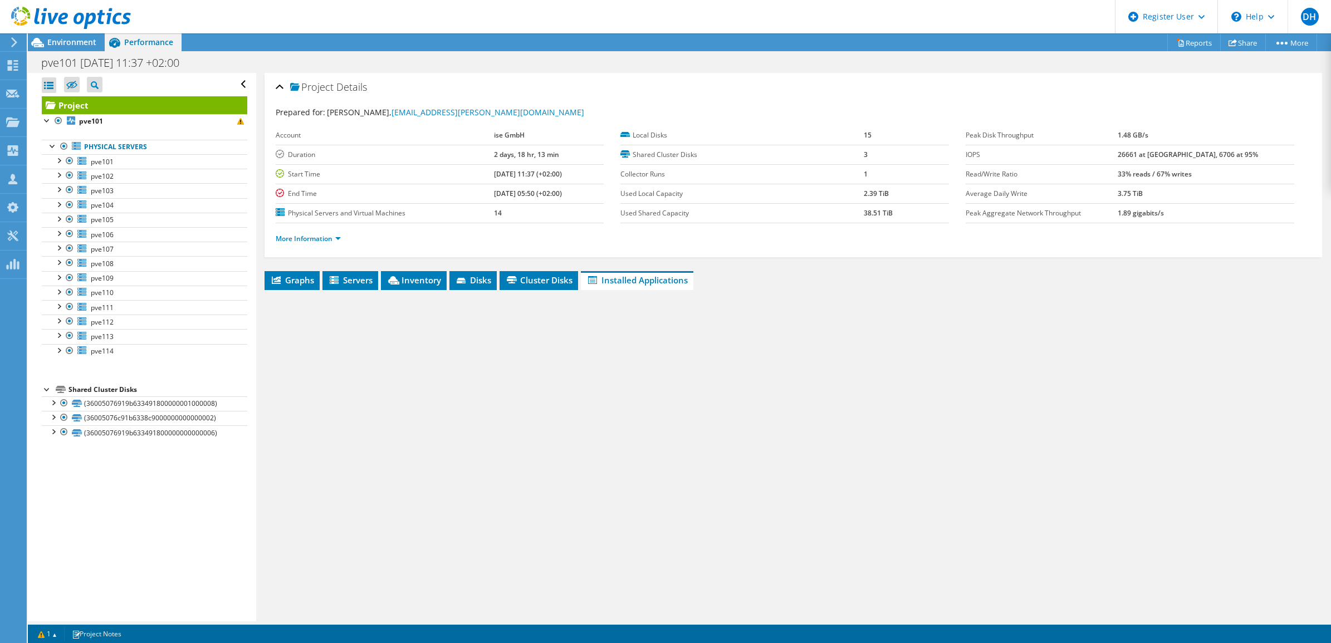
click at [427, 282] on span "Inventory" at bounding box center [414, 280] width 55 height 11
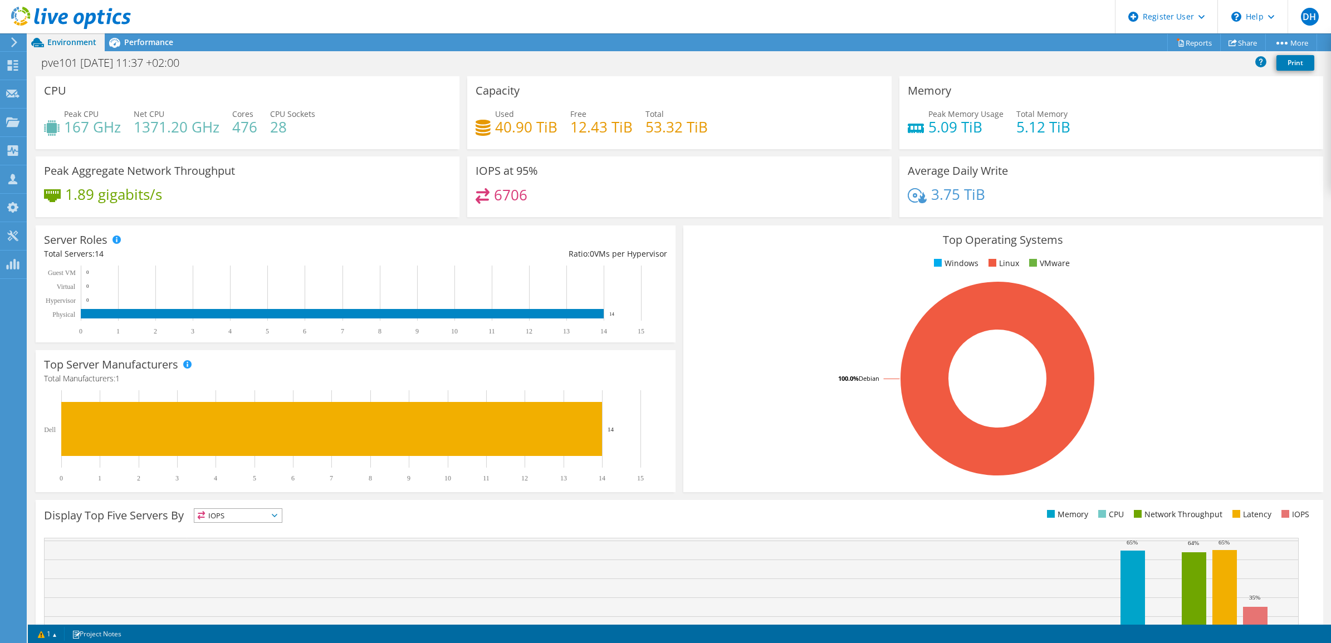
click at [129, 35] on div at bounding box center [65, 18] width 131 height 37
click at [146, 38] on span "Performance" at bounding box center [148, 42] width 49 height 11
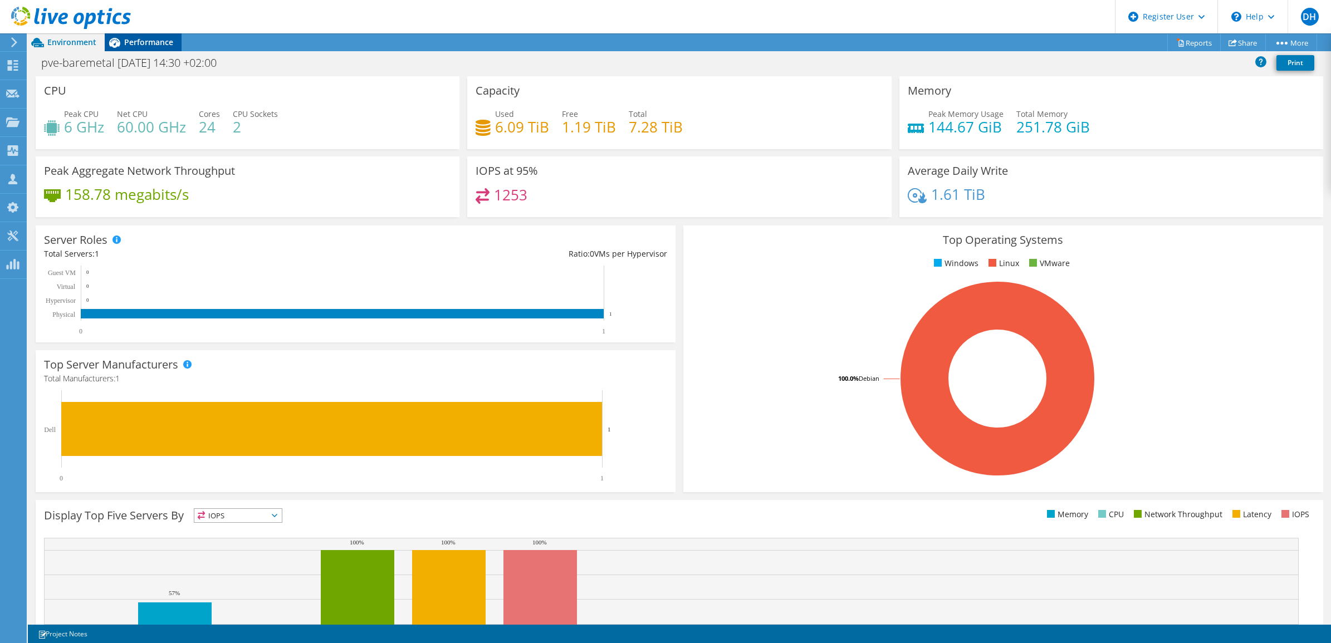
click at [150, 40] on span "Performance" at bounding box center [148, 42] width 49 height 11
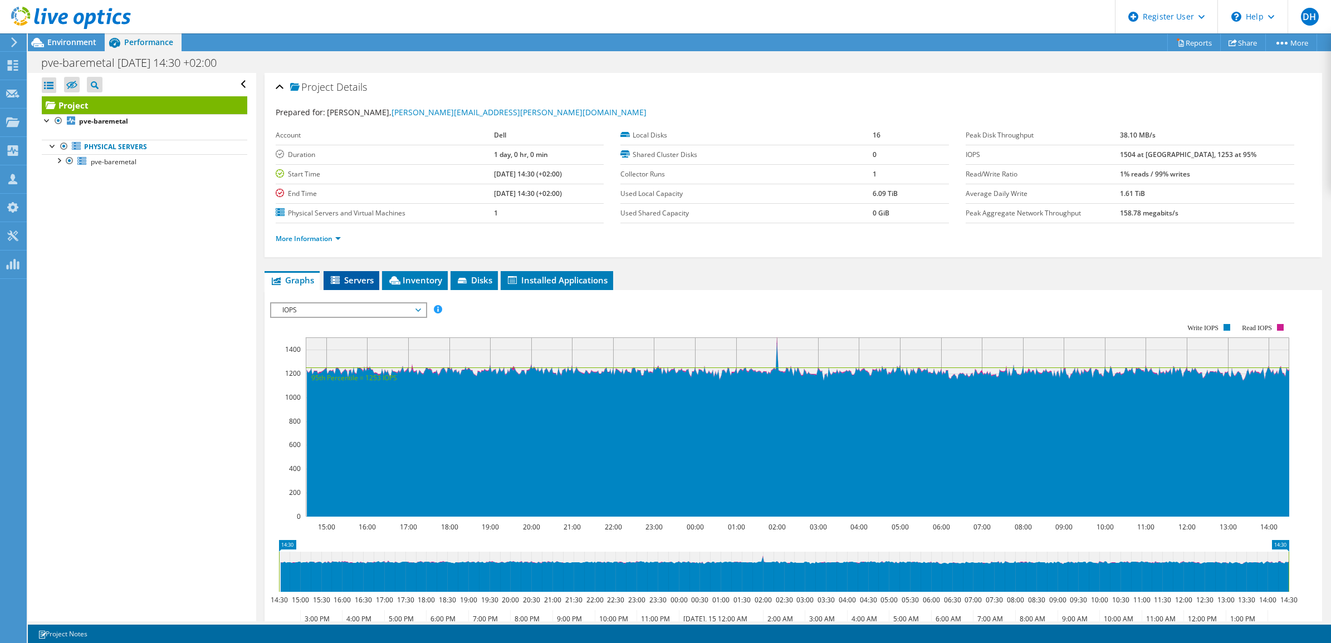
click at [360, 279] on span "Servers" at bounding box center [351, 280] width 45 height 11
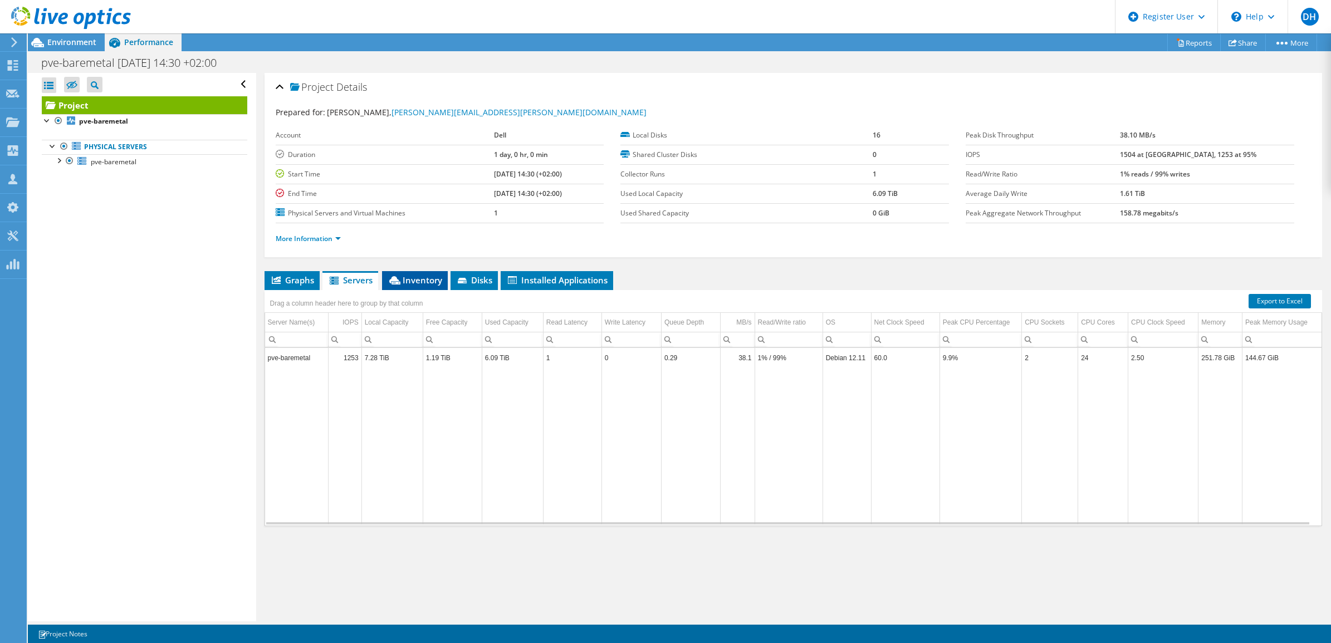
click at [412, 280] on span "Inventory" at bounding box center [415, 280] width 55 height 11
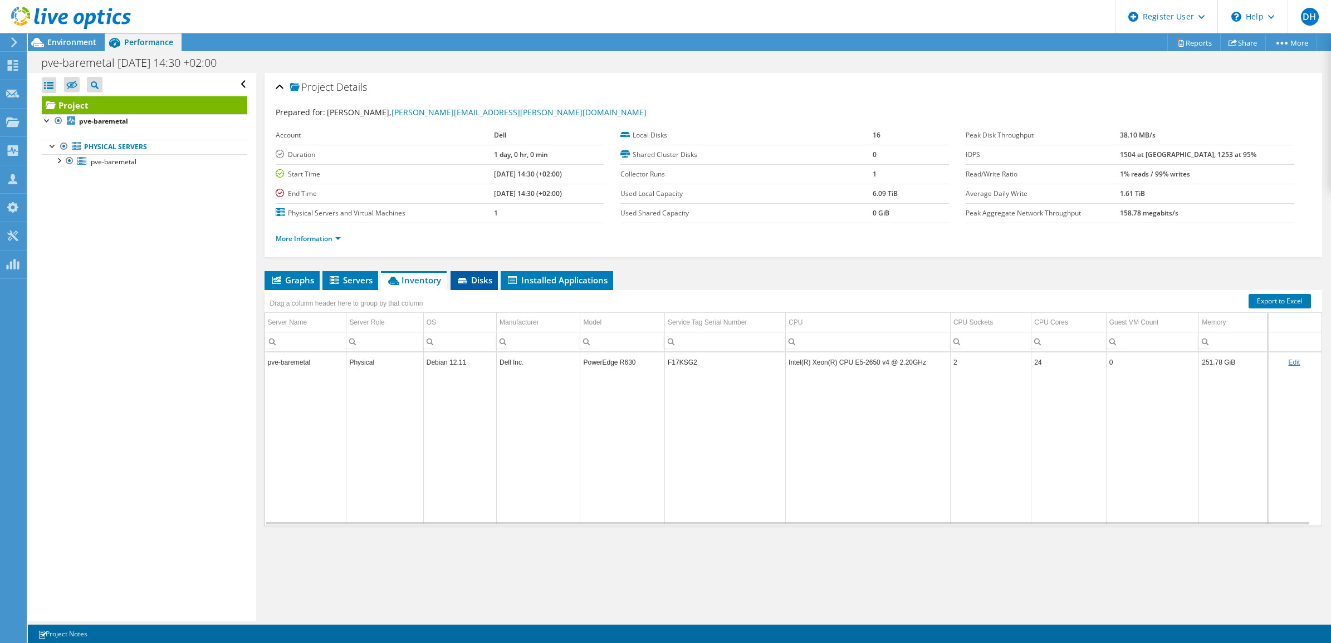
click at [485, 273] on li "Disks" at bounding box center [474, 280] width 47 height 19
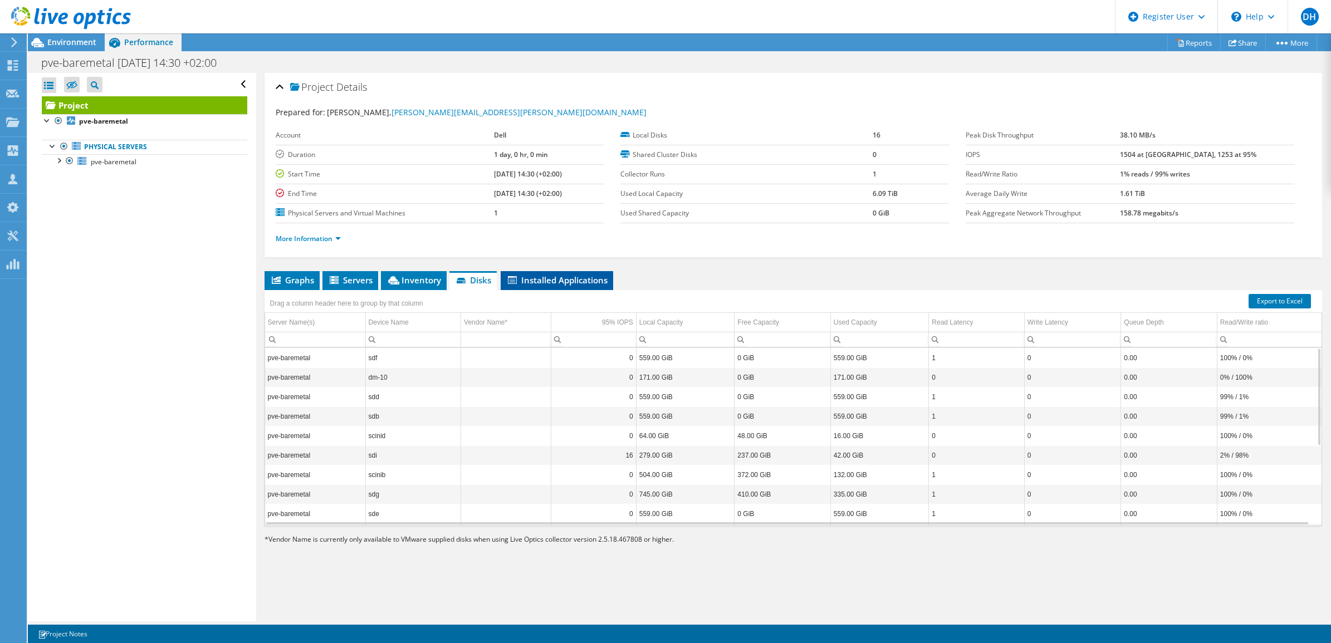
click at [552, 274] on li "Installed Applications" at bounding box center [557, 280] width 113 height 19
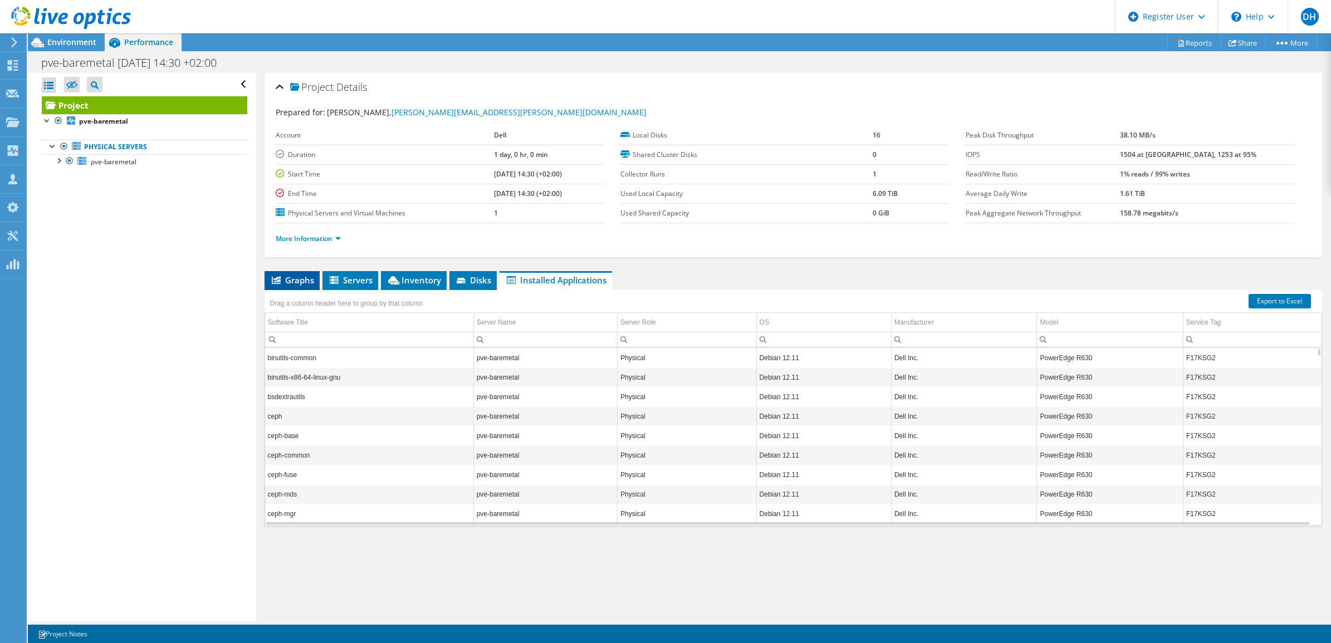
click at [293, 287] on li "Graphs" at bounding box center [292, 280] width 55 height 19
